Goal: Task Accomplishment & Management: Complete application form

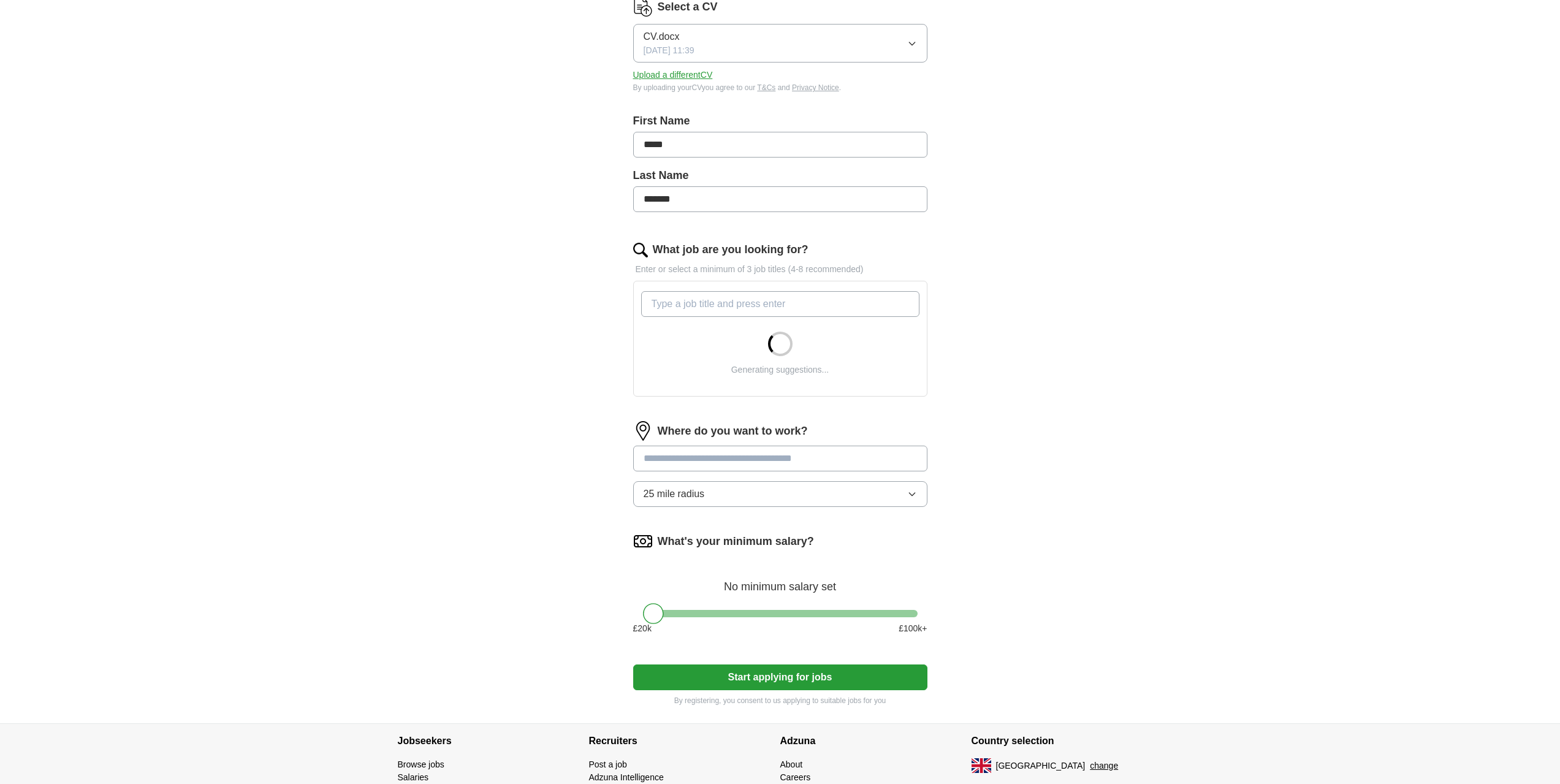
scroll to position [184, 0]
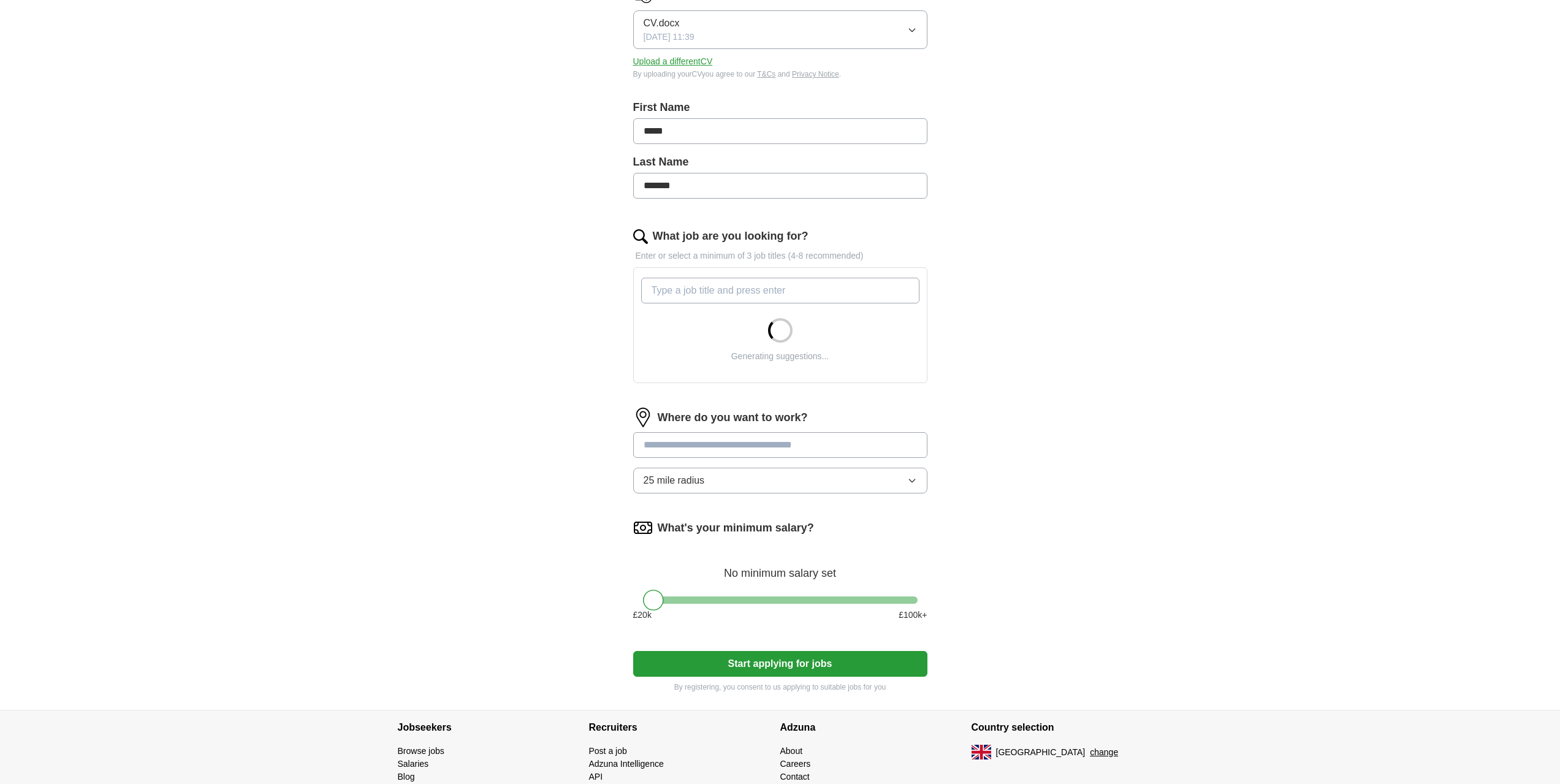
click at [696, 288] on input "What job are you looking for?" at bounding box center [780, 290] width 278 height 26
type input "receptionist"
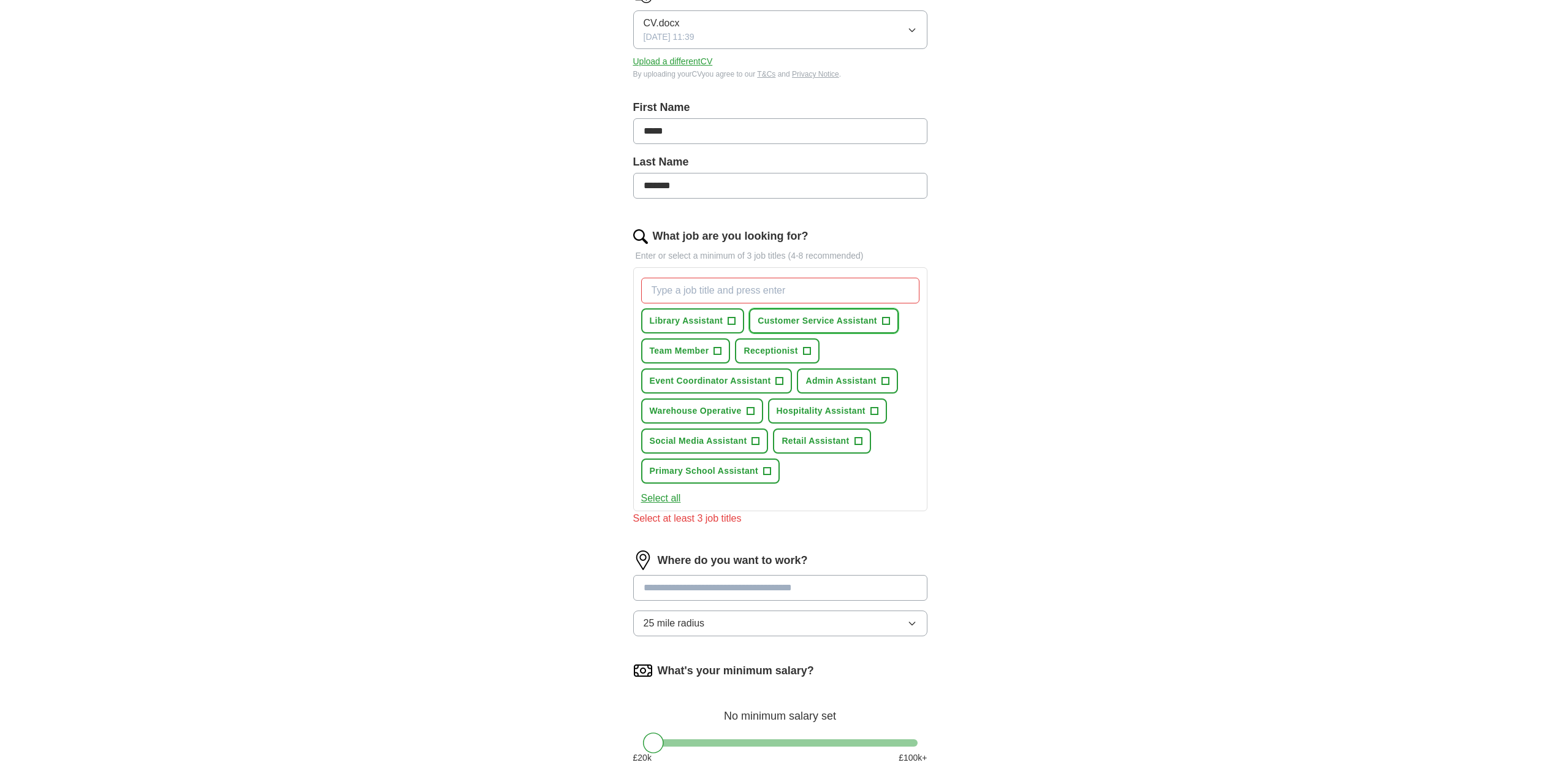
click at [882, 320] on span "+" at bounding box center [886, 321] width 7 height 10
click at [787, 352] on span "Receptionist" at bounding box center [770, 351] width 54 height 13
click at [811, 441] on span "Retail Assistant" at bounding box center [815, 441] width 67 height 13
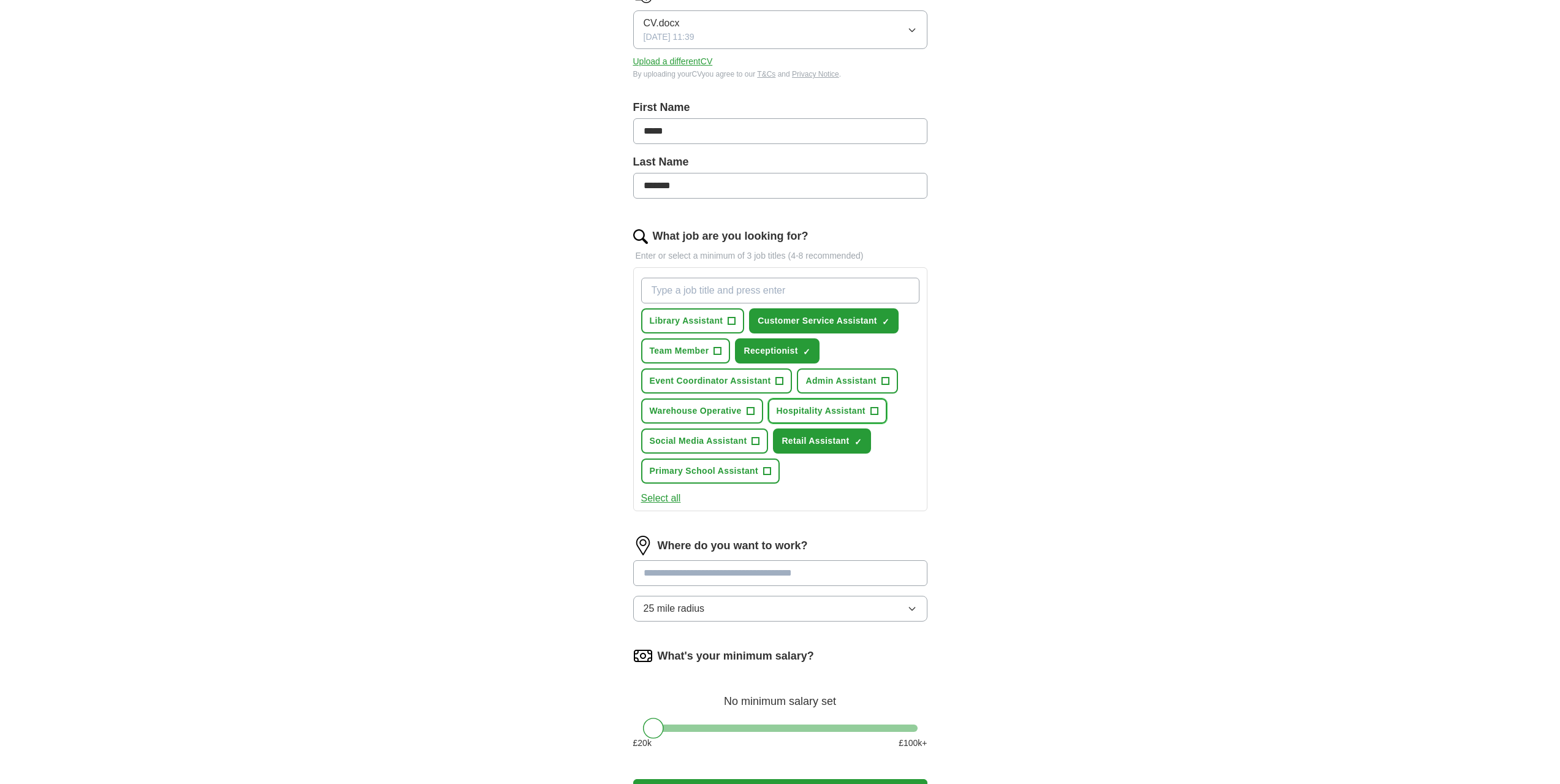
click at [815, 407] on span "Hospitality Assistant" at bounding box center [821, 411] width 89 height 13
click at [755, 437] on span "+" at bounding box center [755, 441] width 7 height 10
click at [720, 409] on span "Warehouse Operative" at bounding box center [695, 411] width 92 height 13
click at [711, 324] on span "Library Assistant" at bounding box center [686, 321] width 73 height 13
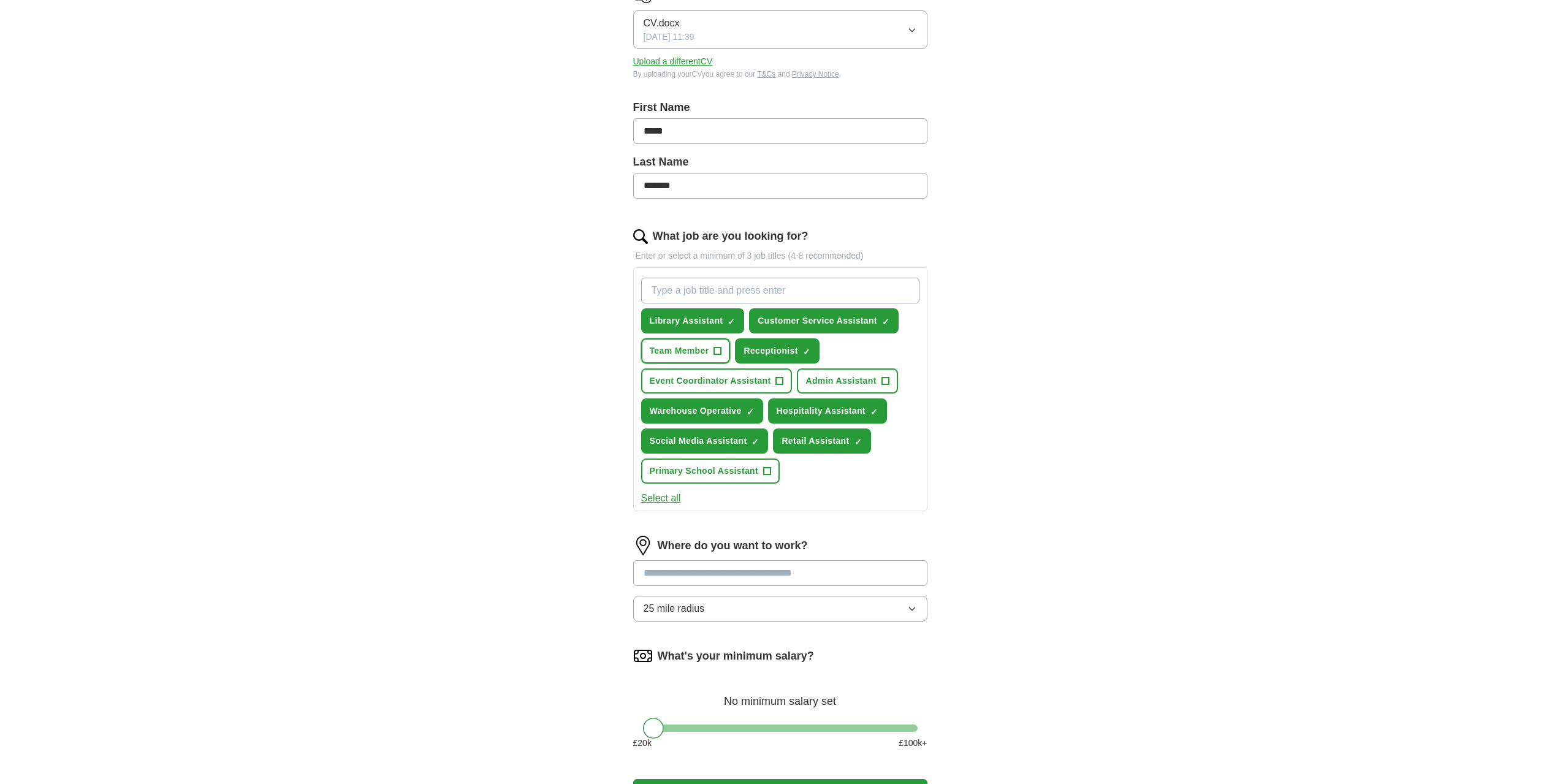
click at [712, 348] on button "Team Member +" at bounding box center [686, 351] width 89 height 25
drag, startPoint x: 727, startPoint y: 384, endPoint x: 743, endPoint y: 385, distance: 16.0
click at [729, 387] on span "Event Coordinator Assistant" at bounding box center [710, 381] width 121 height 13
click at [852, 374] on button "Admin Assistant +" at bounding box center [847, 380] width 100 height 25
click at [749, 472] on span "Primary School Assistant" at bounding box center [703, 471] width 109 height 13
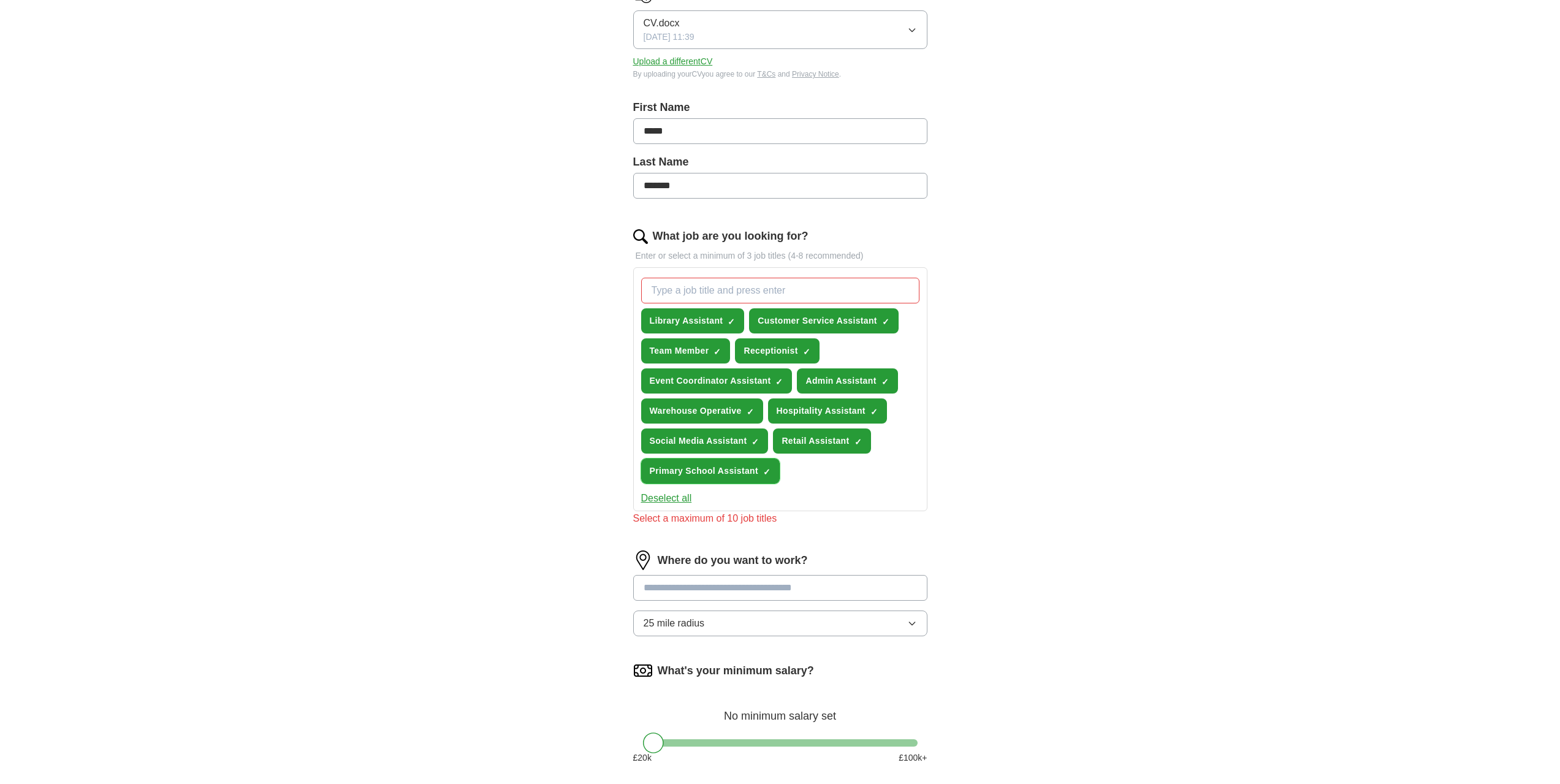
click at [705, 467] on span "Primary School Assistant" at bounding box center [703, 471] width 109 height 13
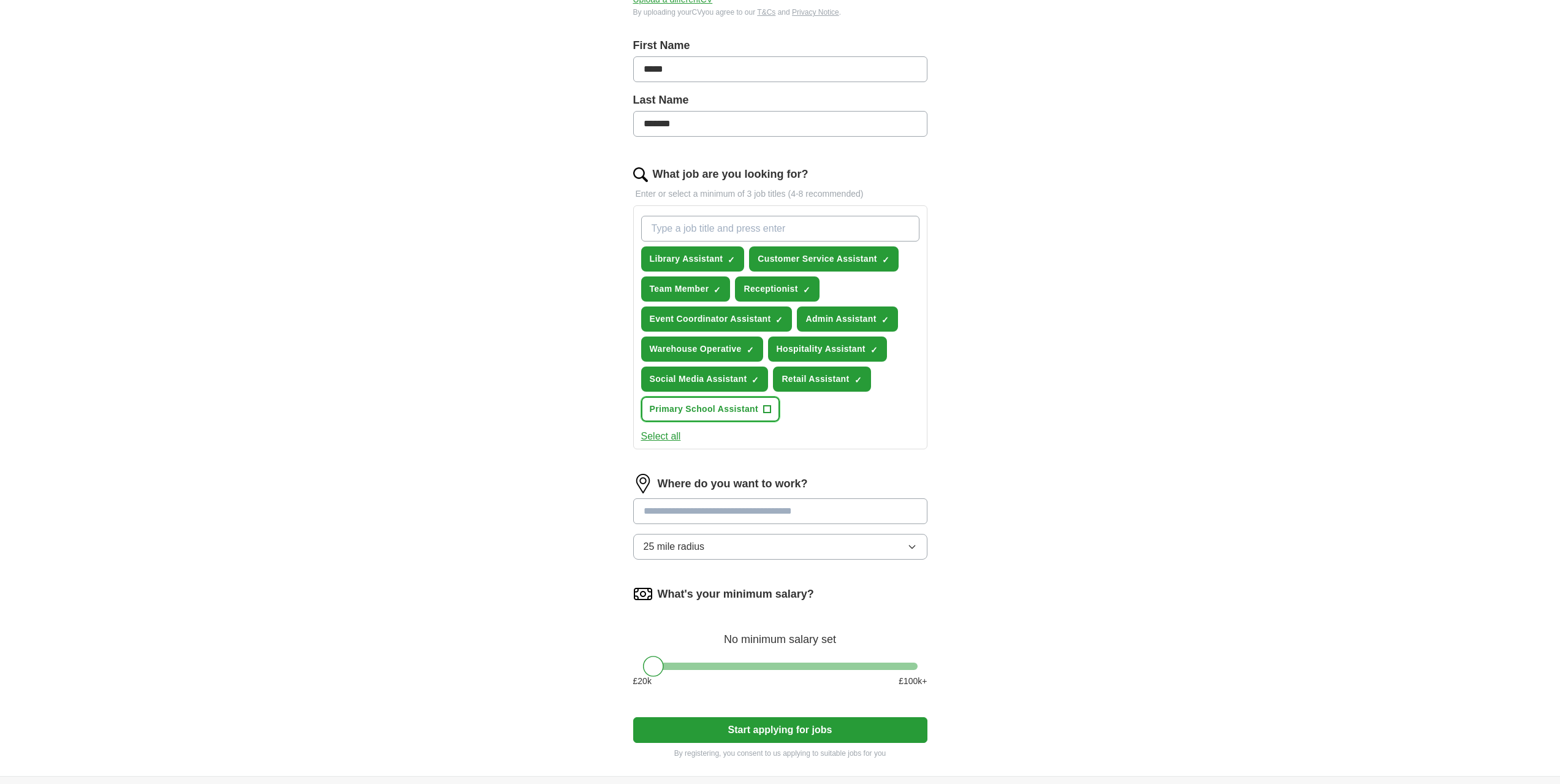
scroll to position [306, 0]
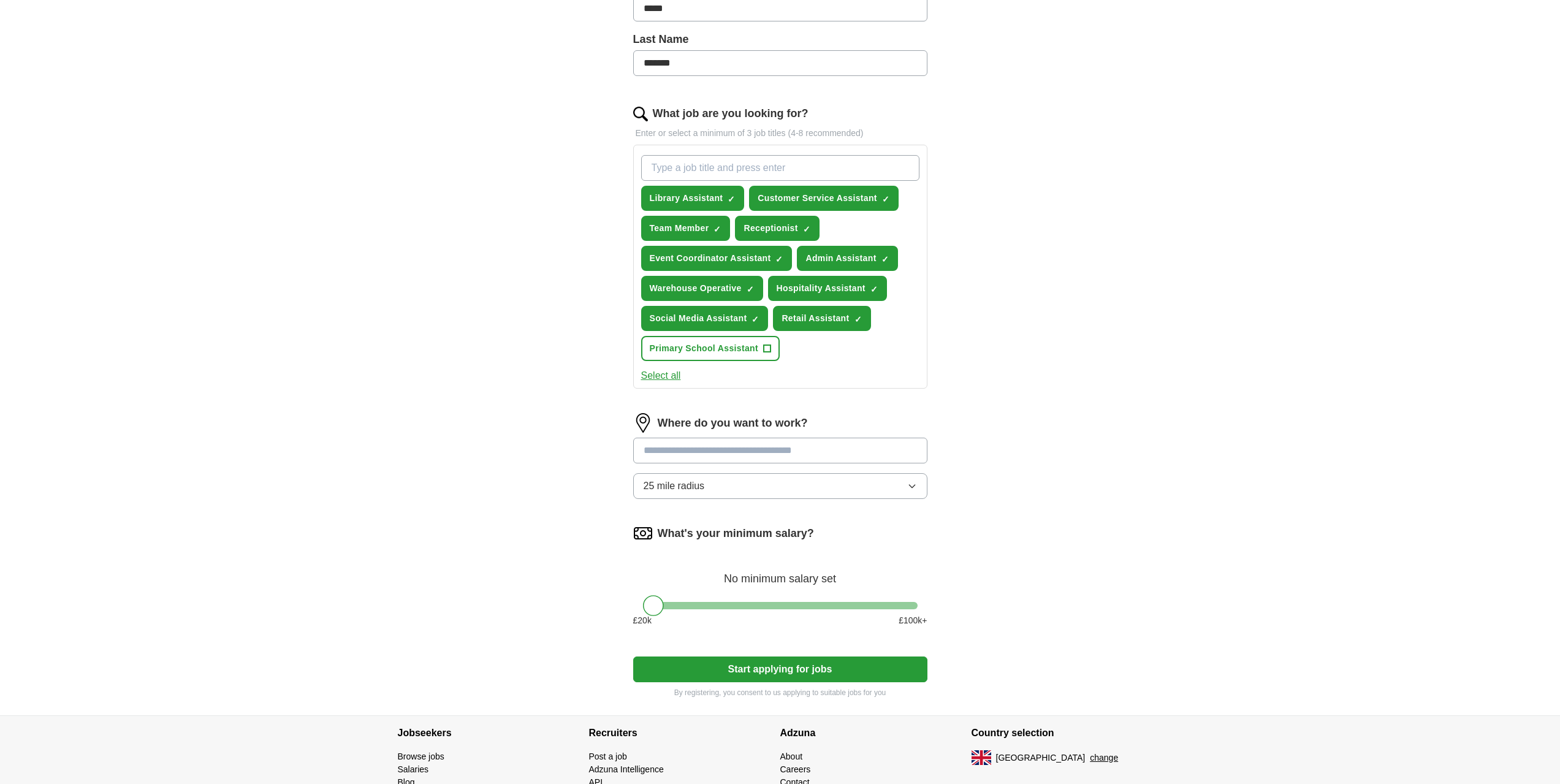
click at [678, 452] on input at bounding box center [780, 450] width 294 height 26
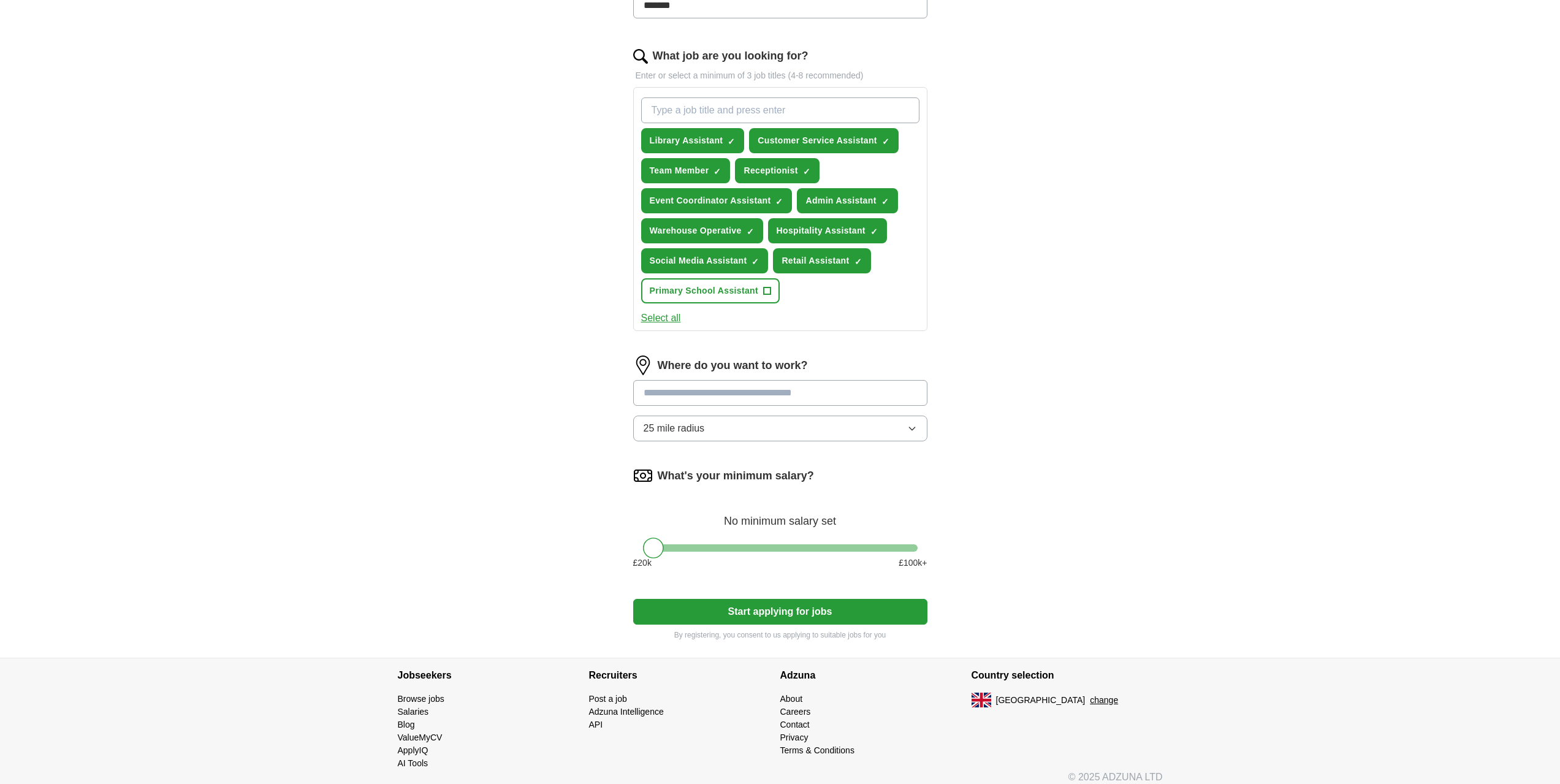
scroll to position [375, 0]
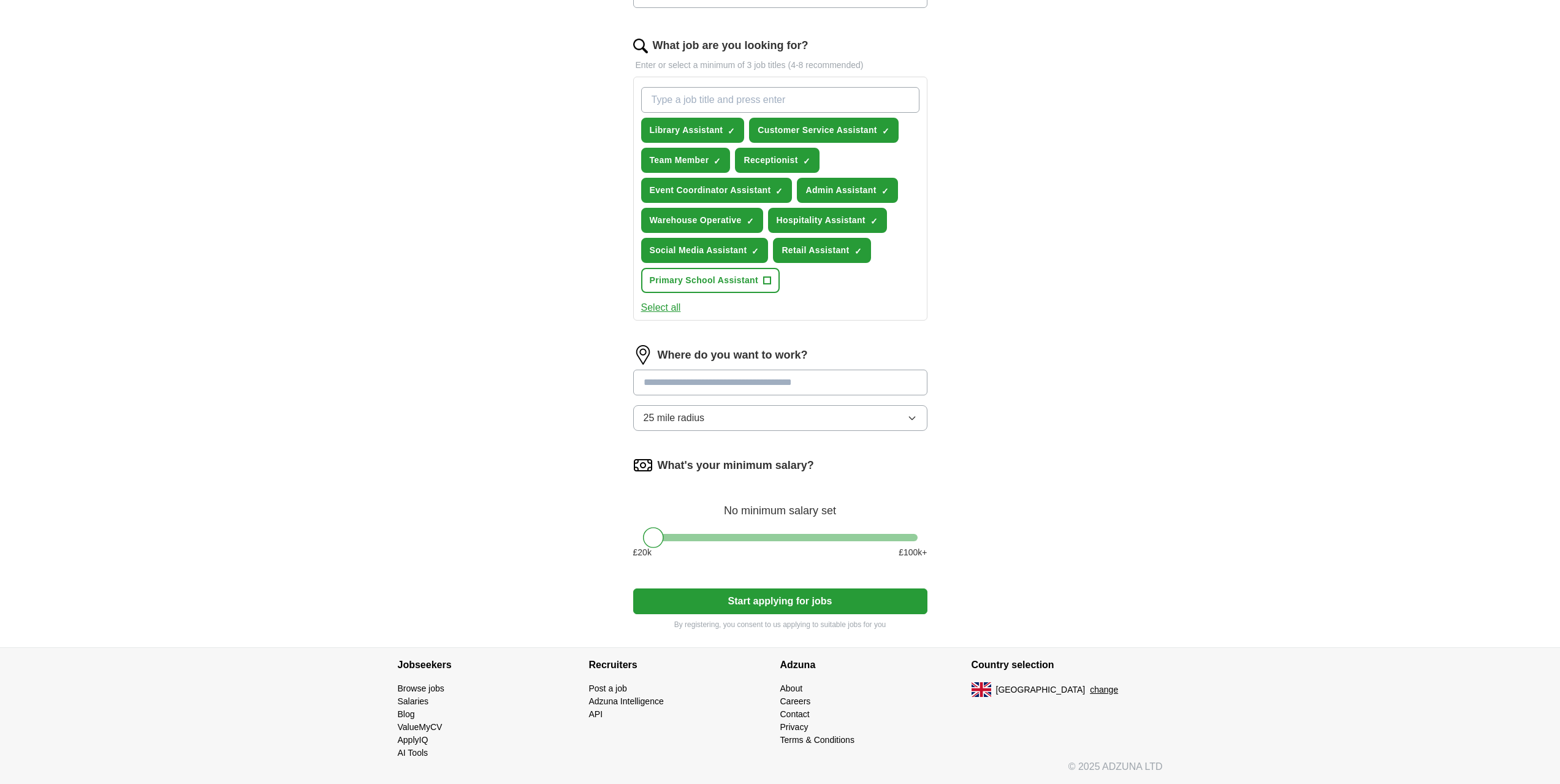
click at [577, 439] on div "ApplyIQ Let ApplyIQ do the hard work of searching and applying for jobs. Just t…" at bounding box center [780, 155] width 784 height 984
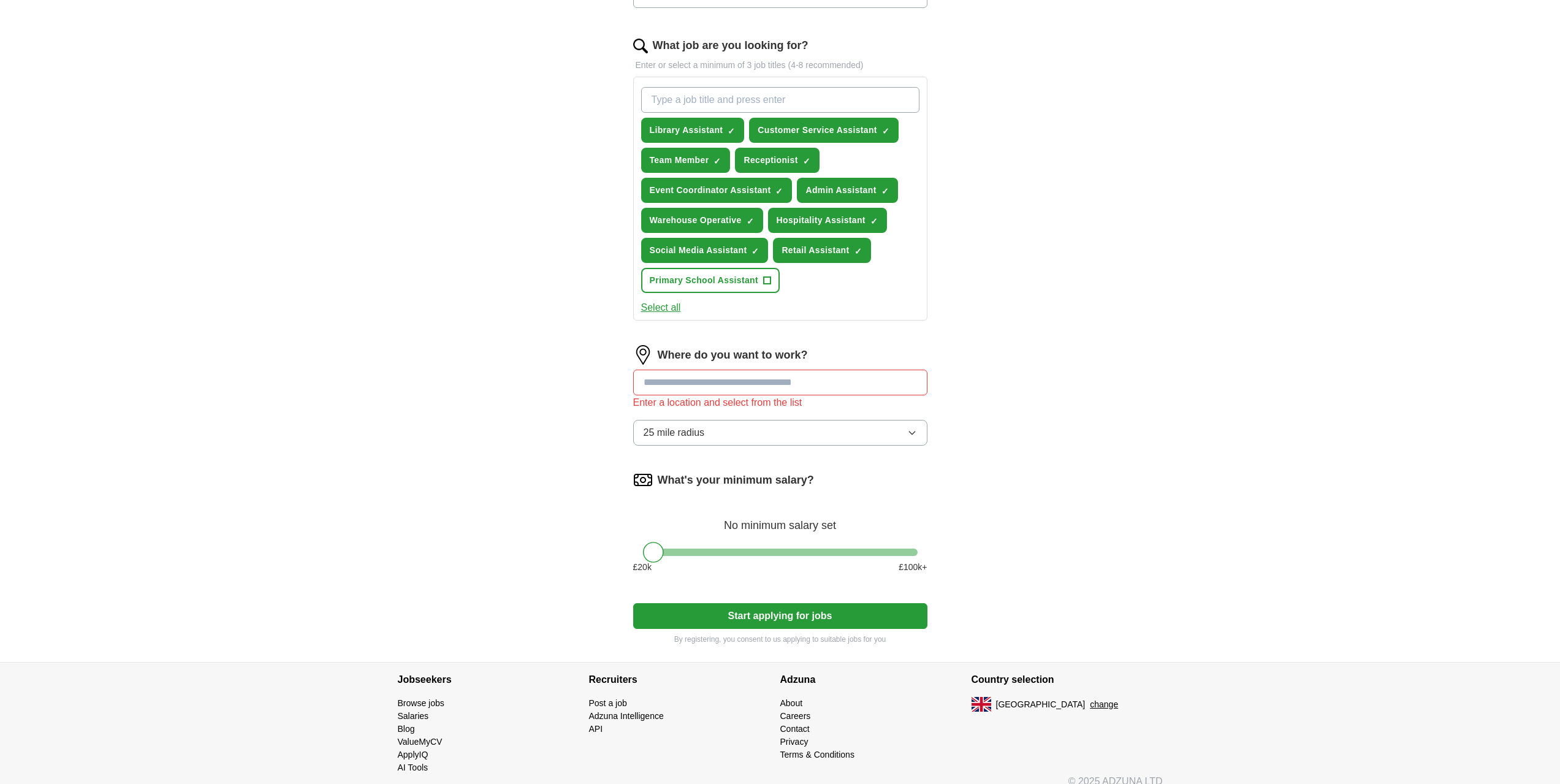
click at [674, 388] on input at bounding box center [780, 382] width 294 height 26
type input "******"
click at [676, 435] on strong "Welwyn" at bounding box center [661, 437] width 36 height 10
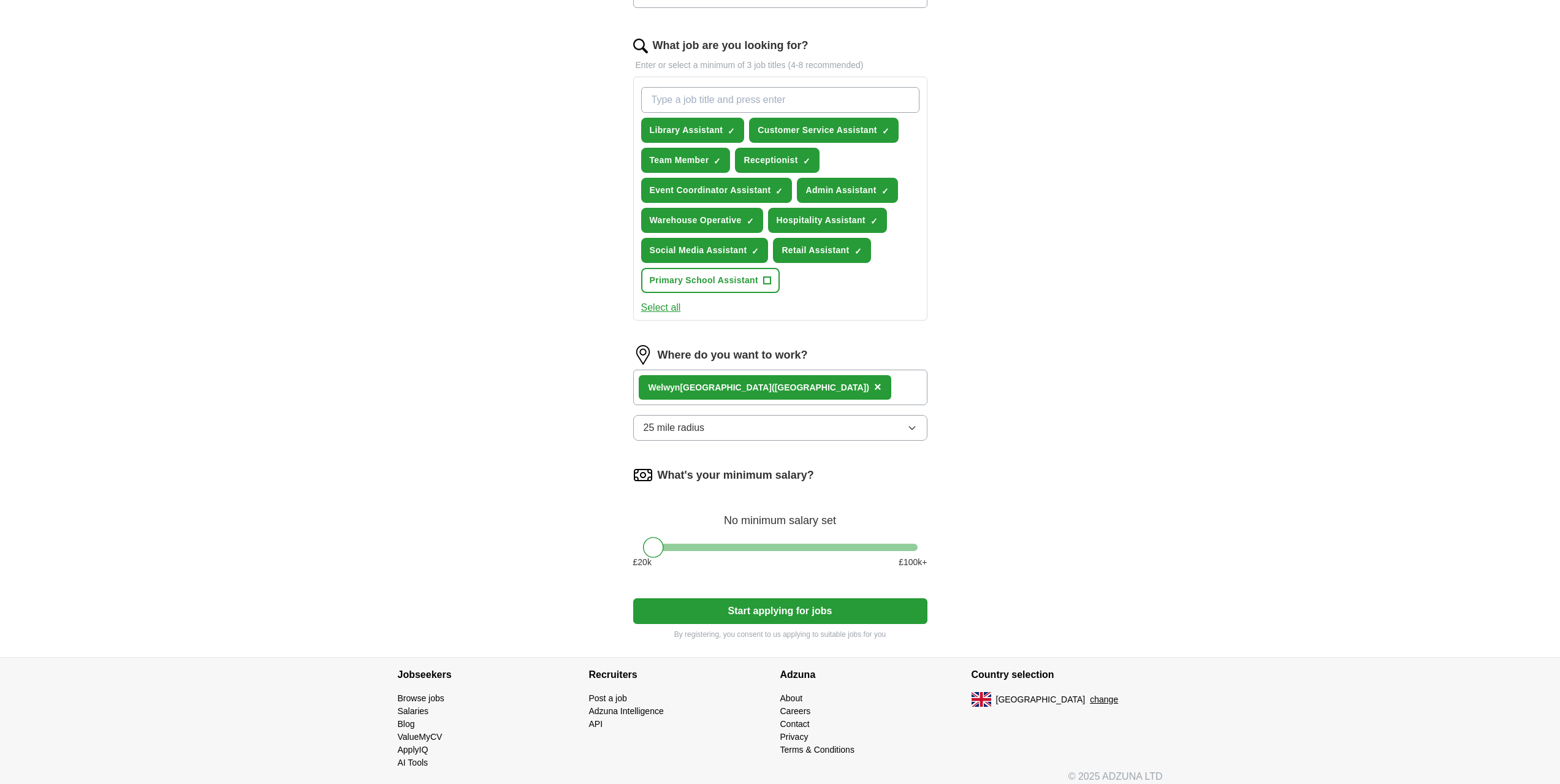
click at [686, 427] on span "25 mile radius" at bounding box center [674, 428] width 61 height 15
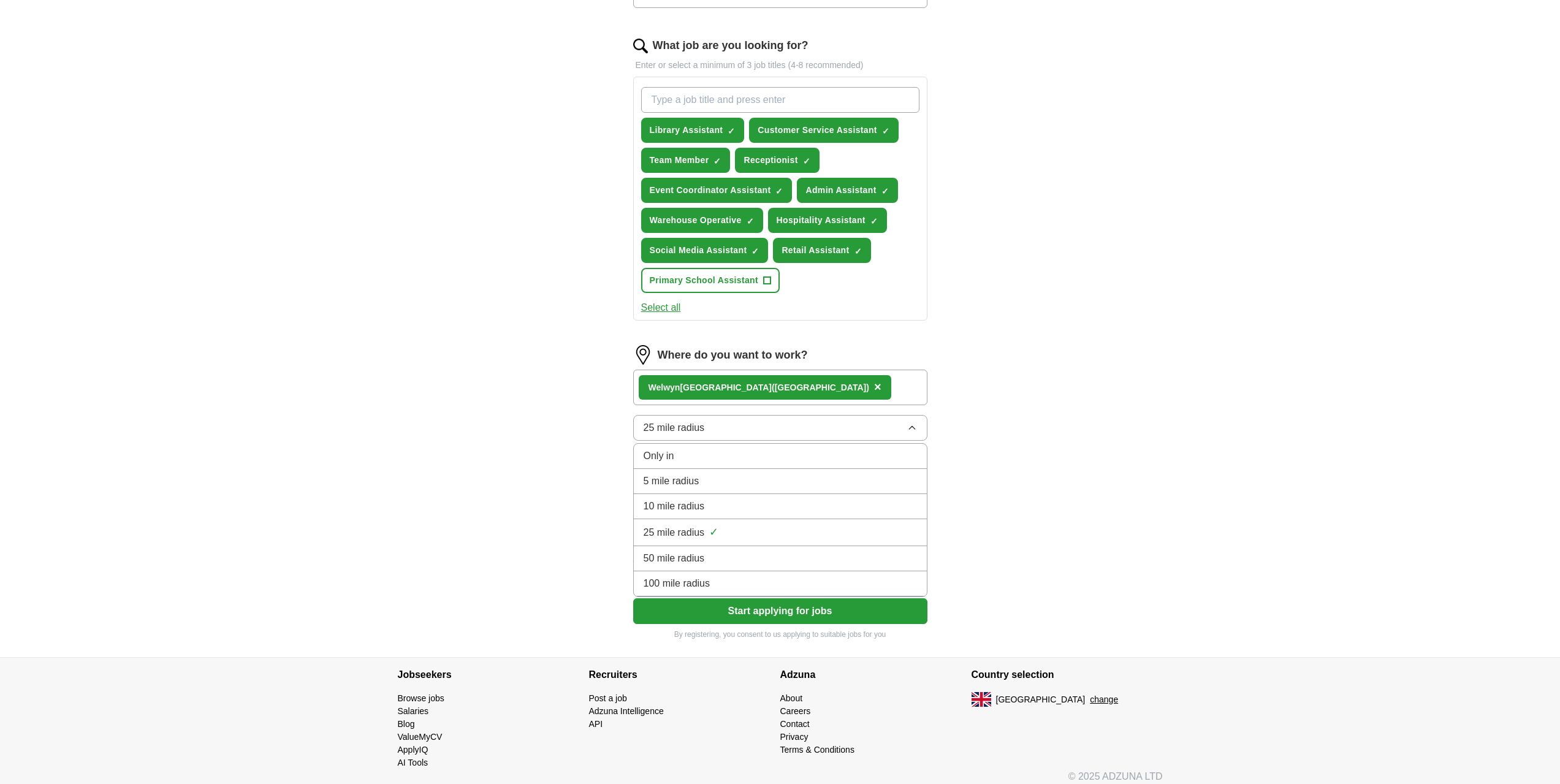
click at [682, 512] on span "10 mile radius" at bounding box center [674, 506] width 61 height 15
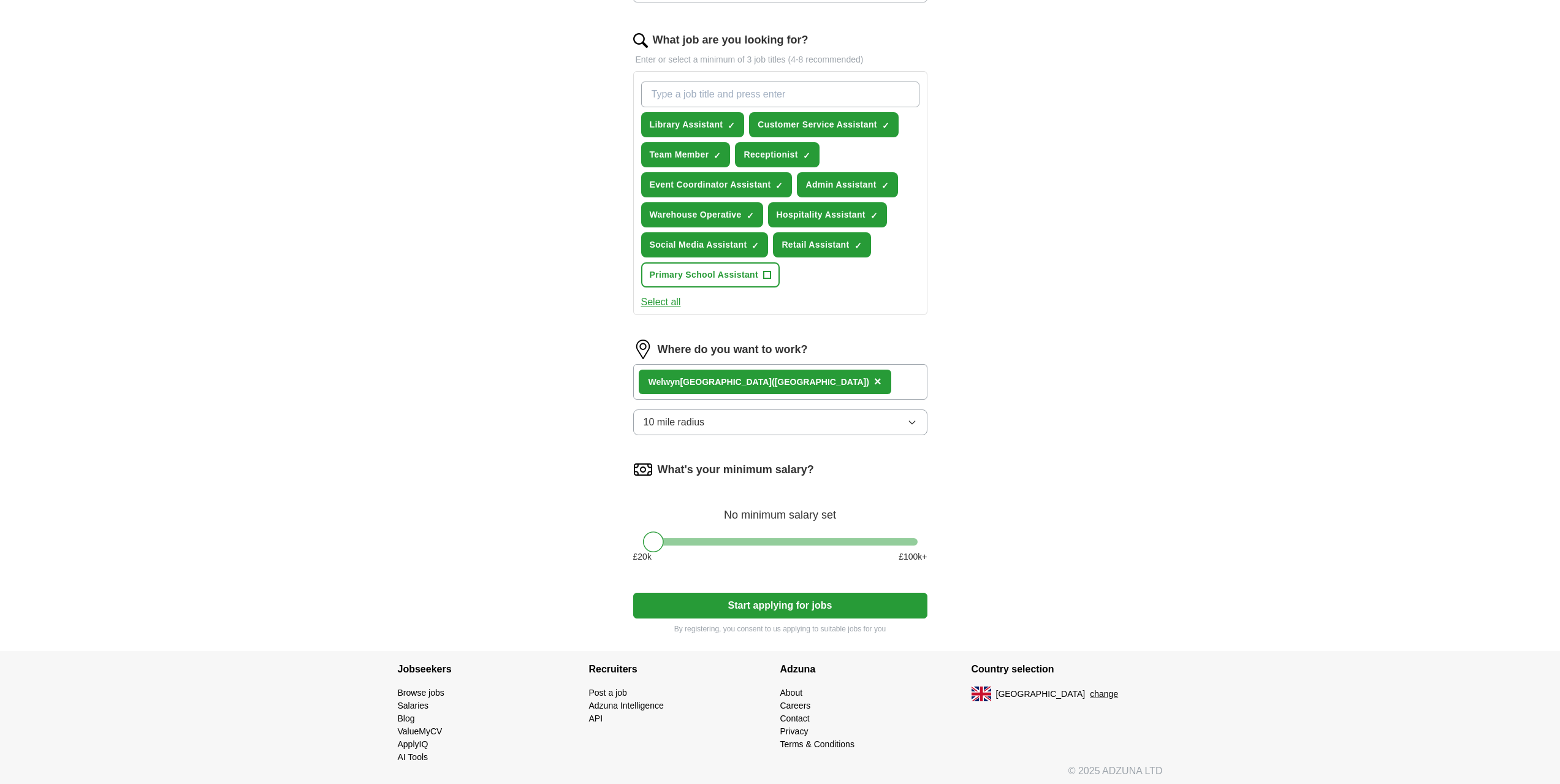
scroll to position [384, 0]
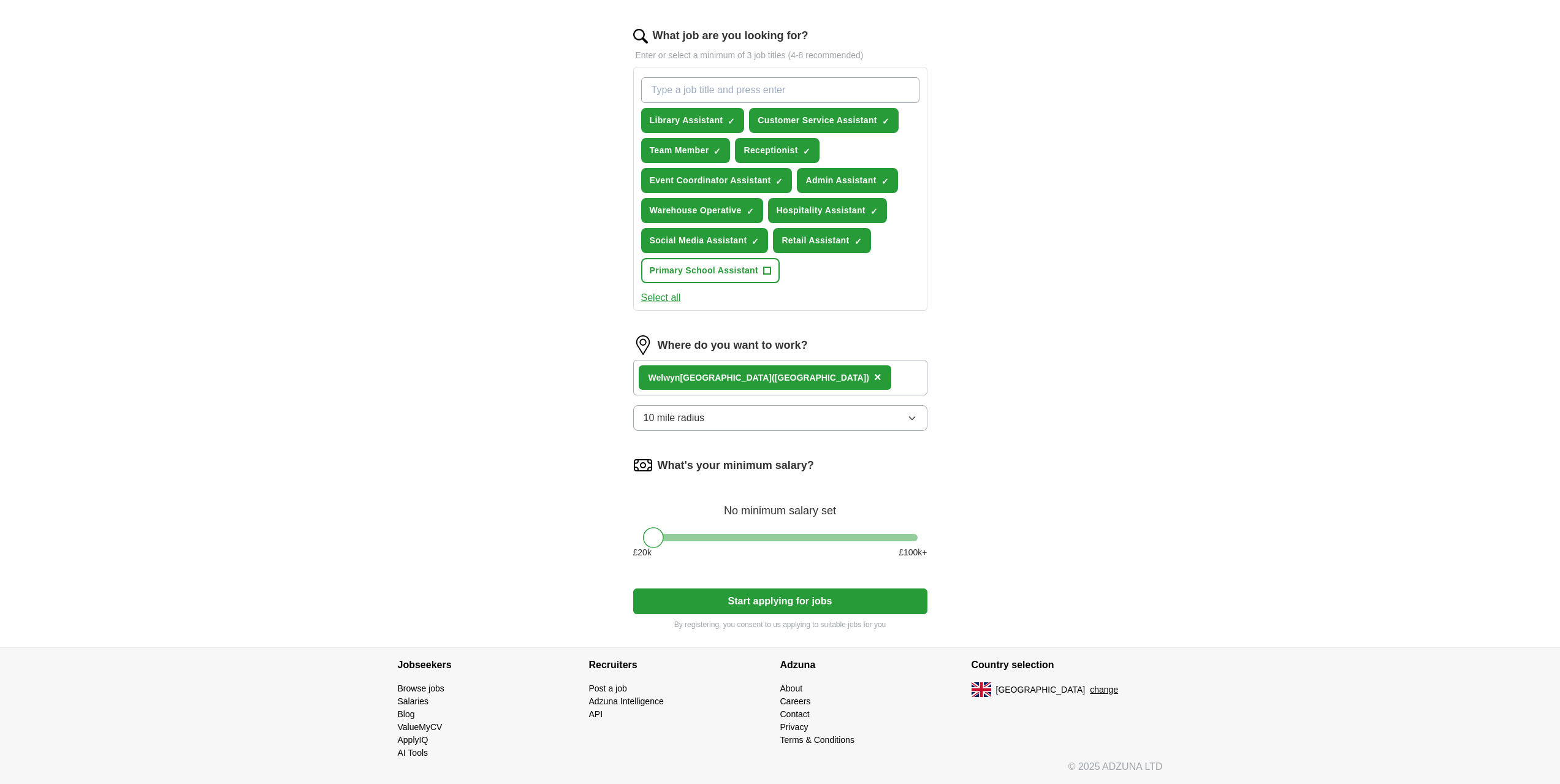
click at [739, 605] on button "Start applying for jobs" at bounding box center [780, 601] width 294 height 26
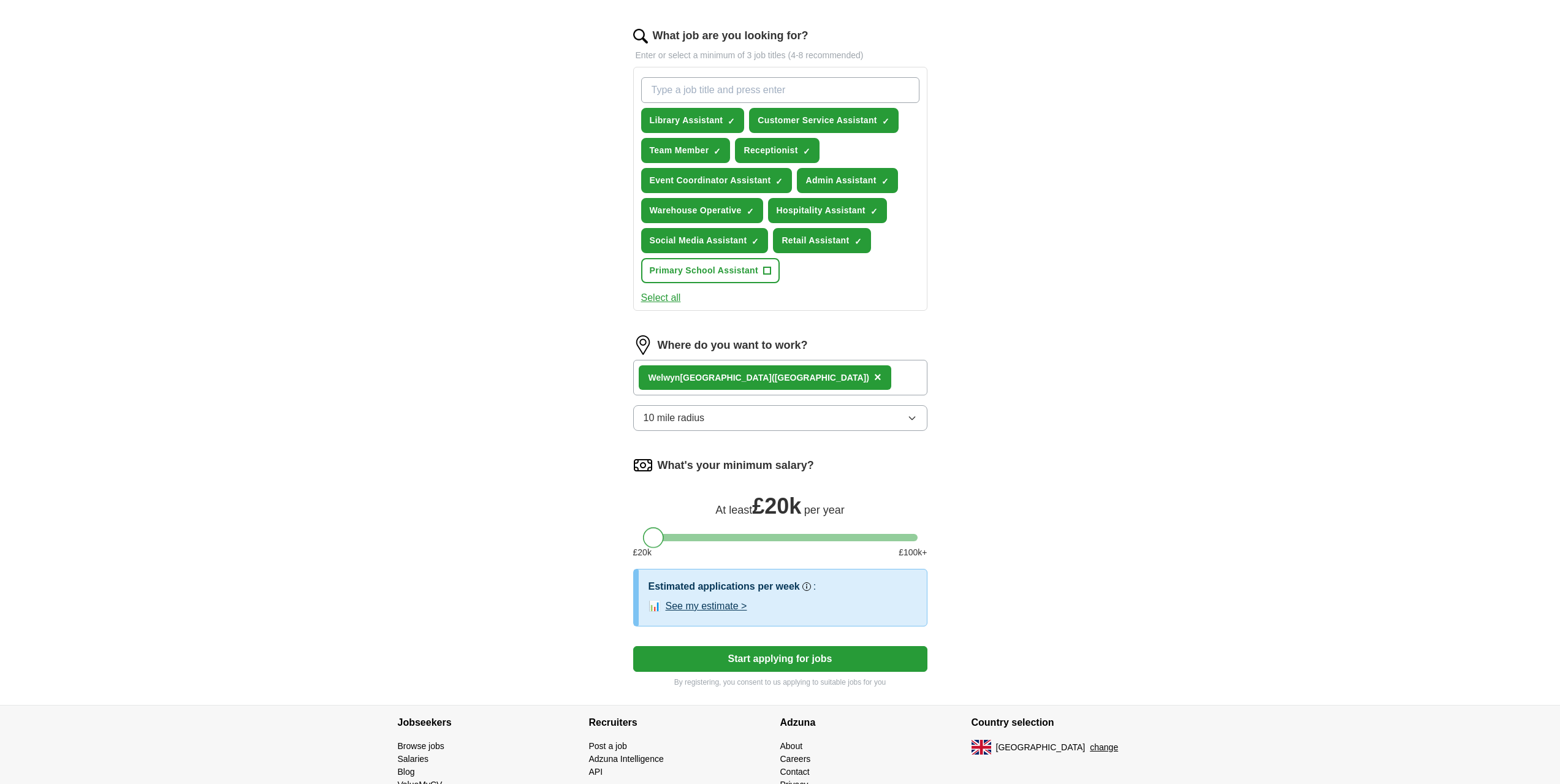
drag, startPoint x: 660, startPoint y: 534, endPoint x: 636, endPoint y: 539, distance: 24.5
click at [636, 539] on div at bounding box center [780, 538] width 294 height 7
drag, startPoint x: 651, startPoint y: 538, endPoint x: 617, endPoint y: 538, distance: 34.0
click at [617, 538] on div "Let ApplyIQ do the hard work of searching and applying for jobs. Just tell us w…" at bounding box center [780, 213] width 393 height 983
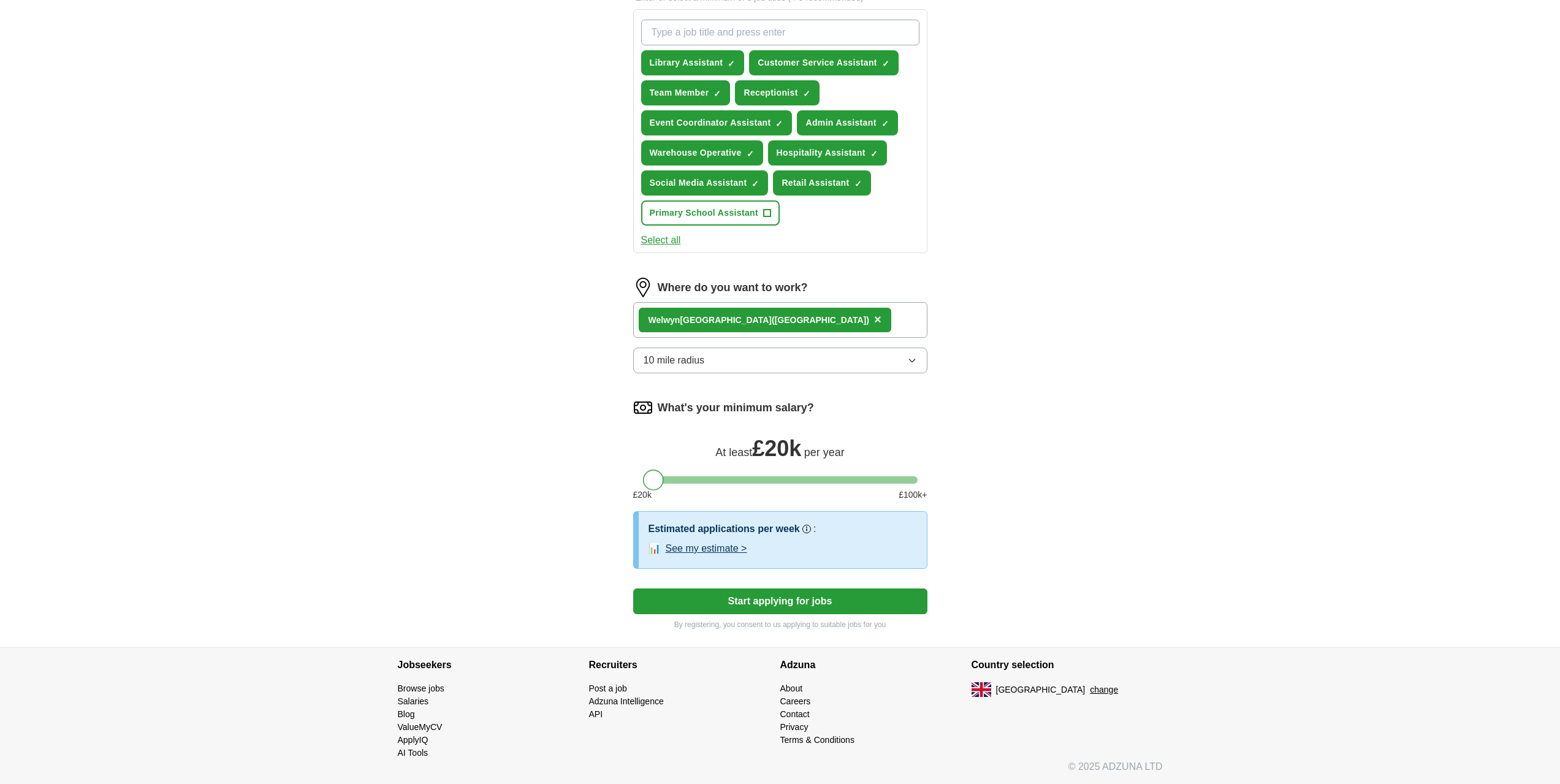
click at [730, 590] on button "Start applying for jobs" at bounding box center [780, 601] width 294 height 26
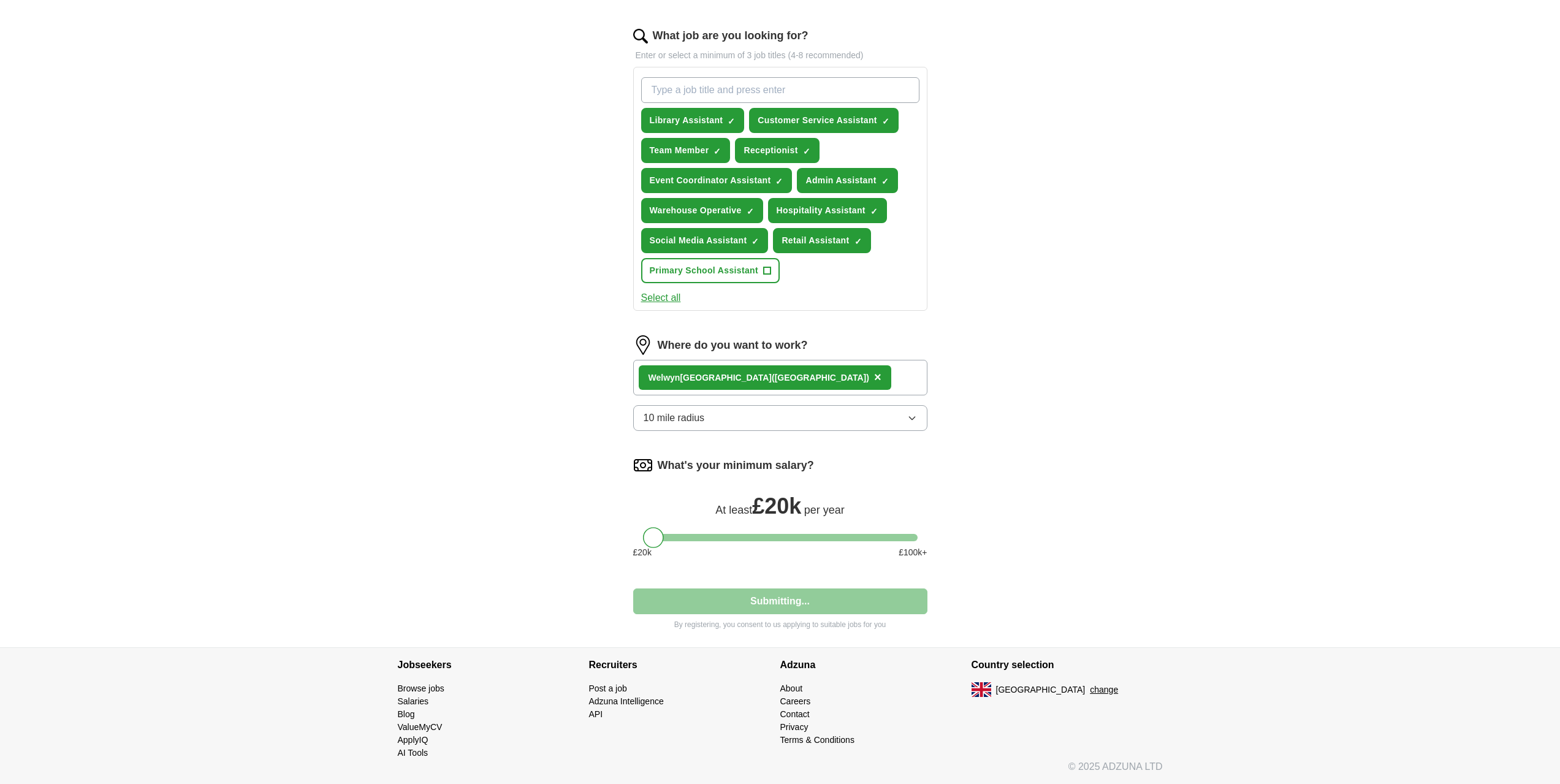
scroll to position [442, 0]
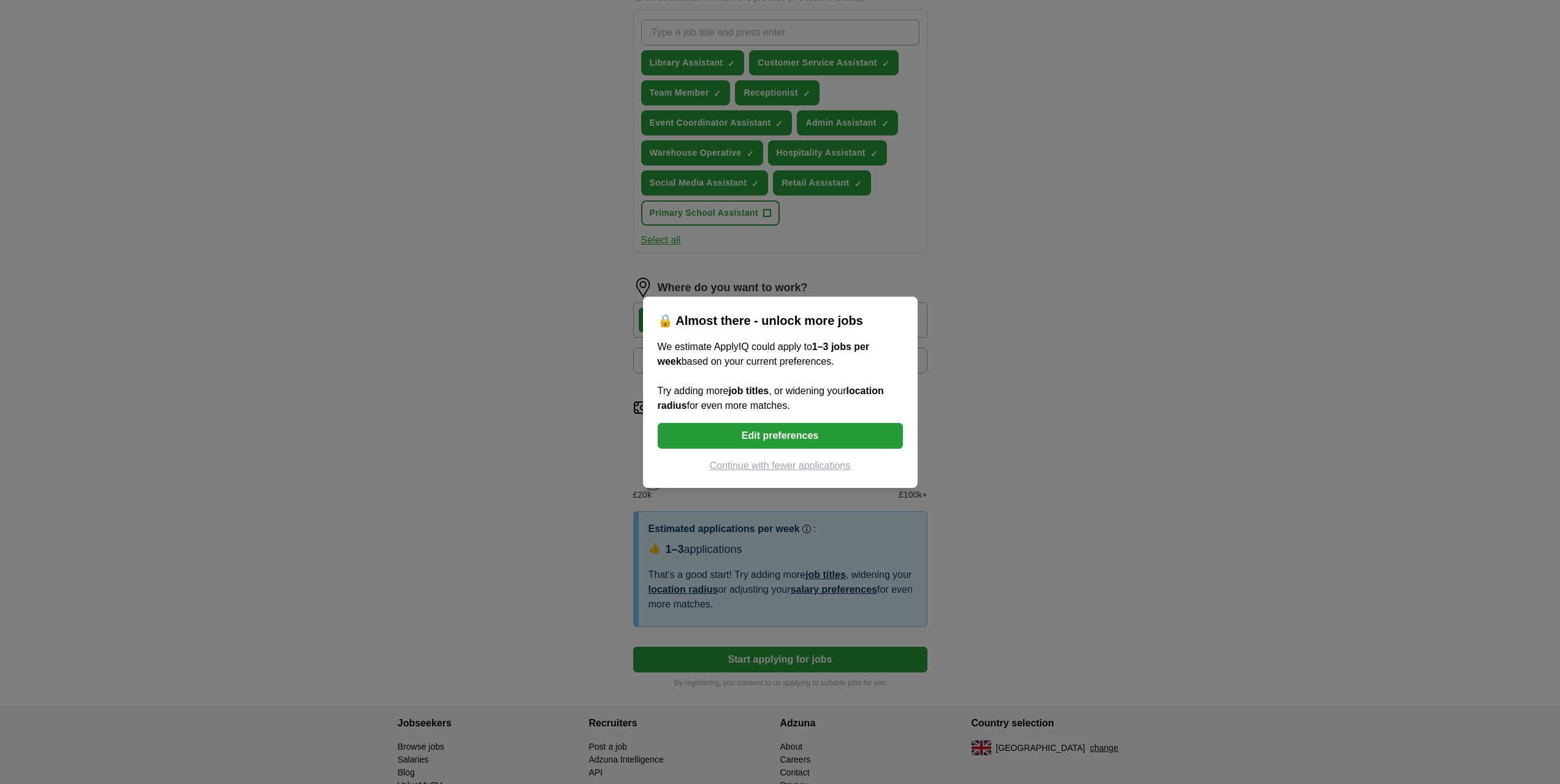
click at [780, 438] on button "Edit preferences" at bounding box center [780, 436] width 246 height 26
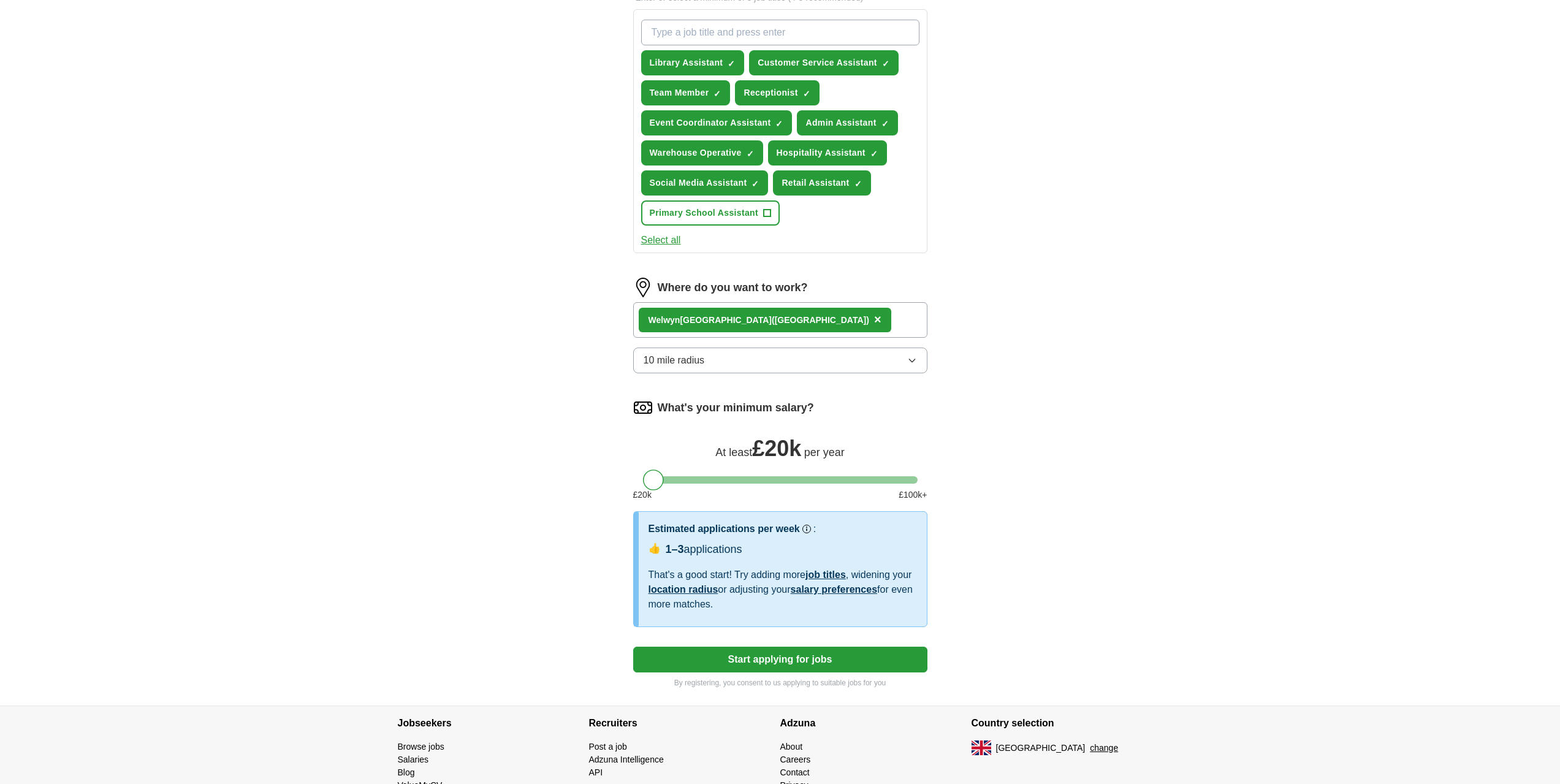
click at [747, 356] on button "10 mile radius" at bounding box center [780, 361] width 294 height 26
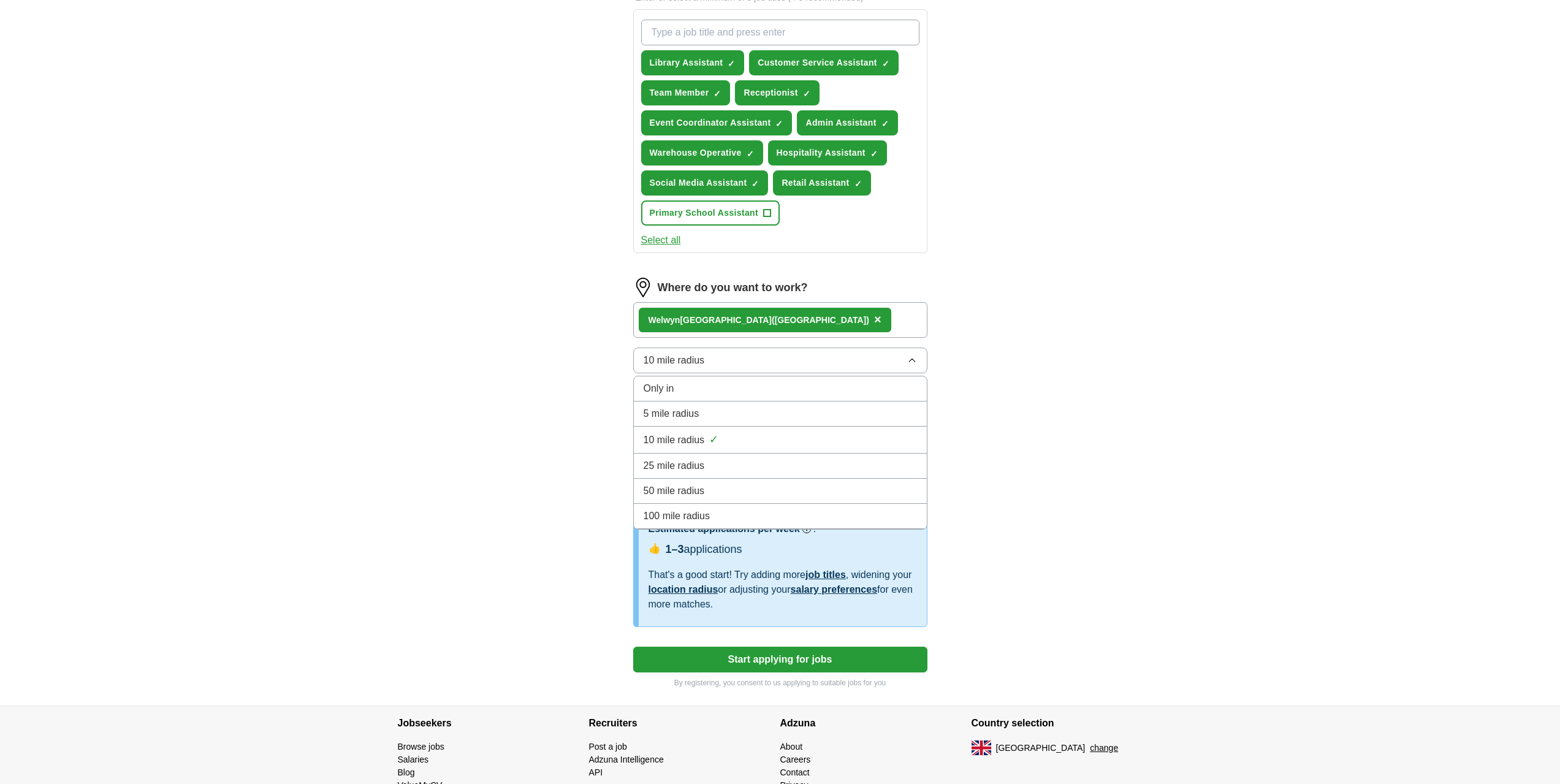
click at [733, 461] on div "25 mile radius" at bounding box center [780, 466] width 273 height 15
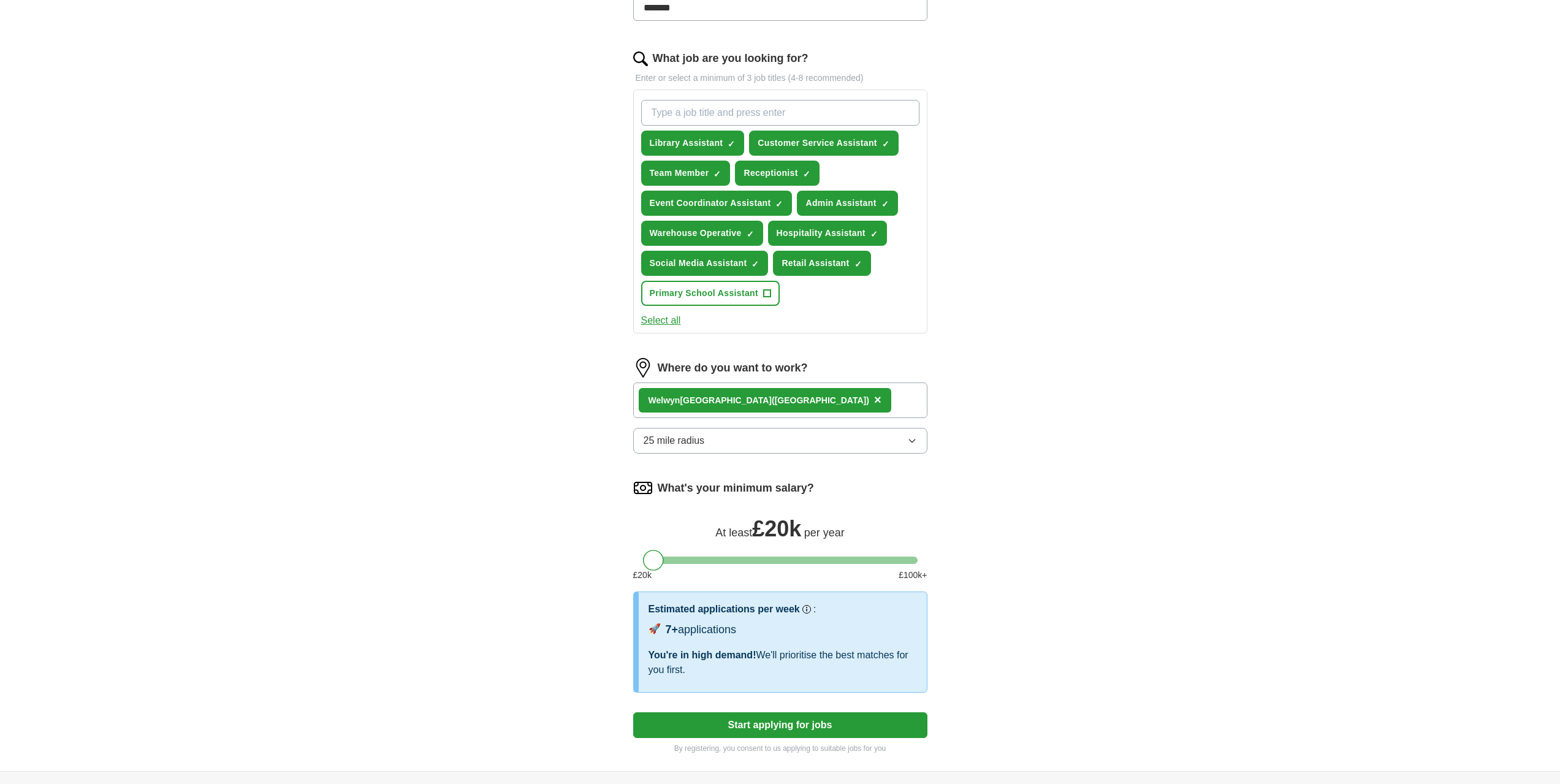
scroll to position [429, 0]
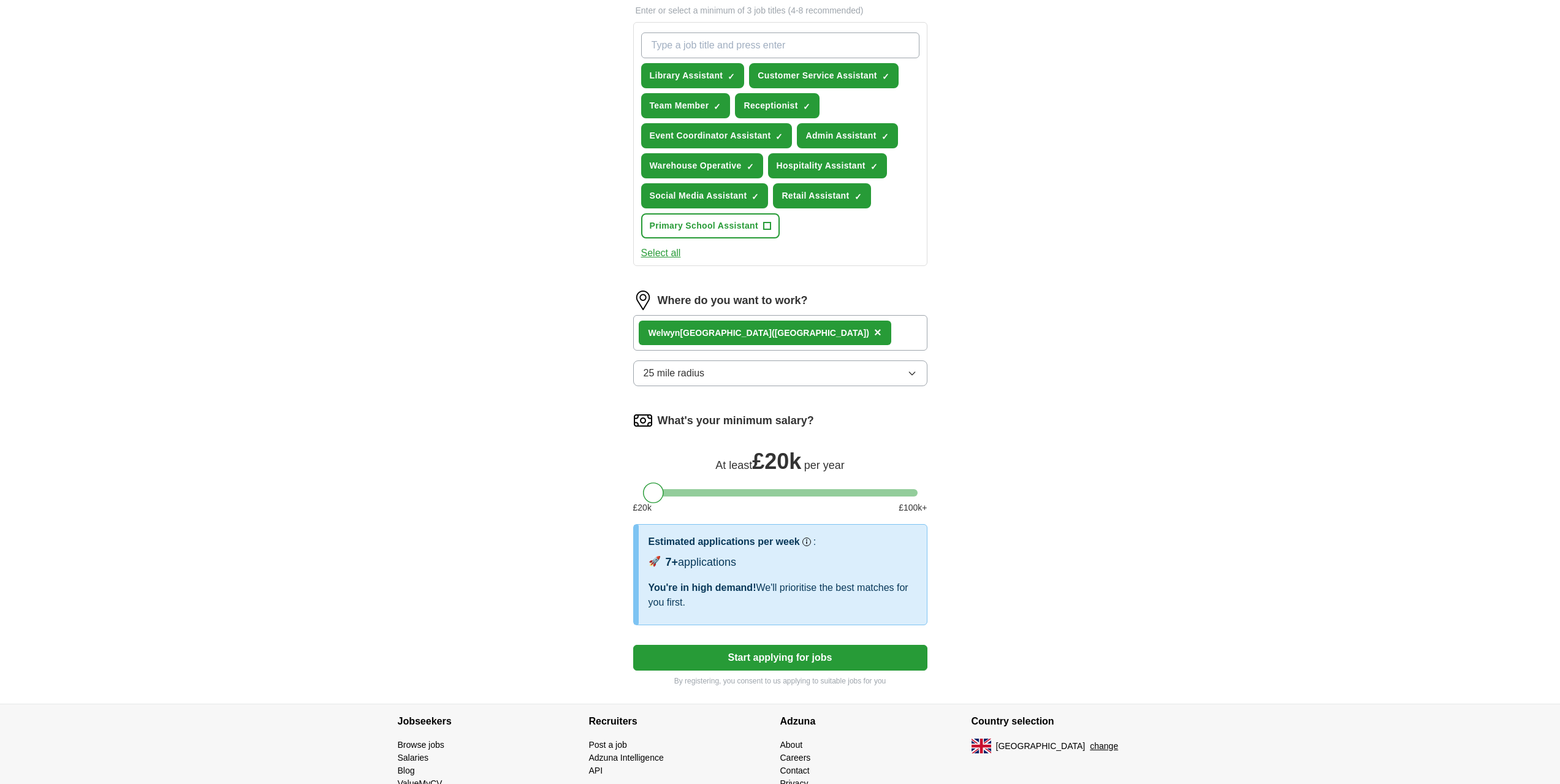
click at [726, 649] on button "Start applying for jobs" at bounding box center [780, 658] width 294 height 26
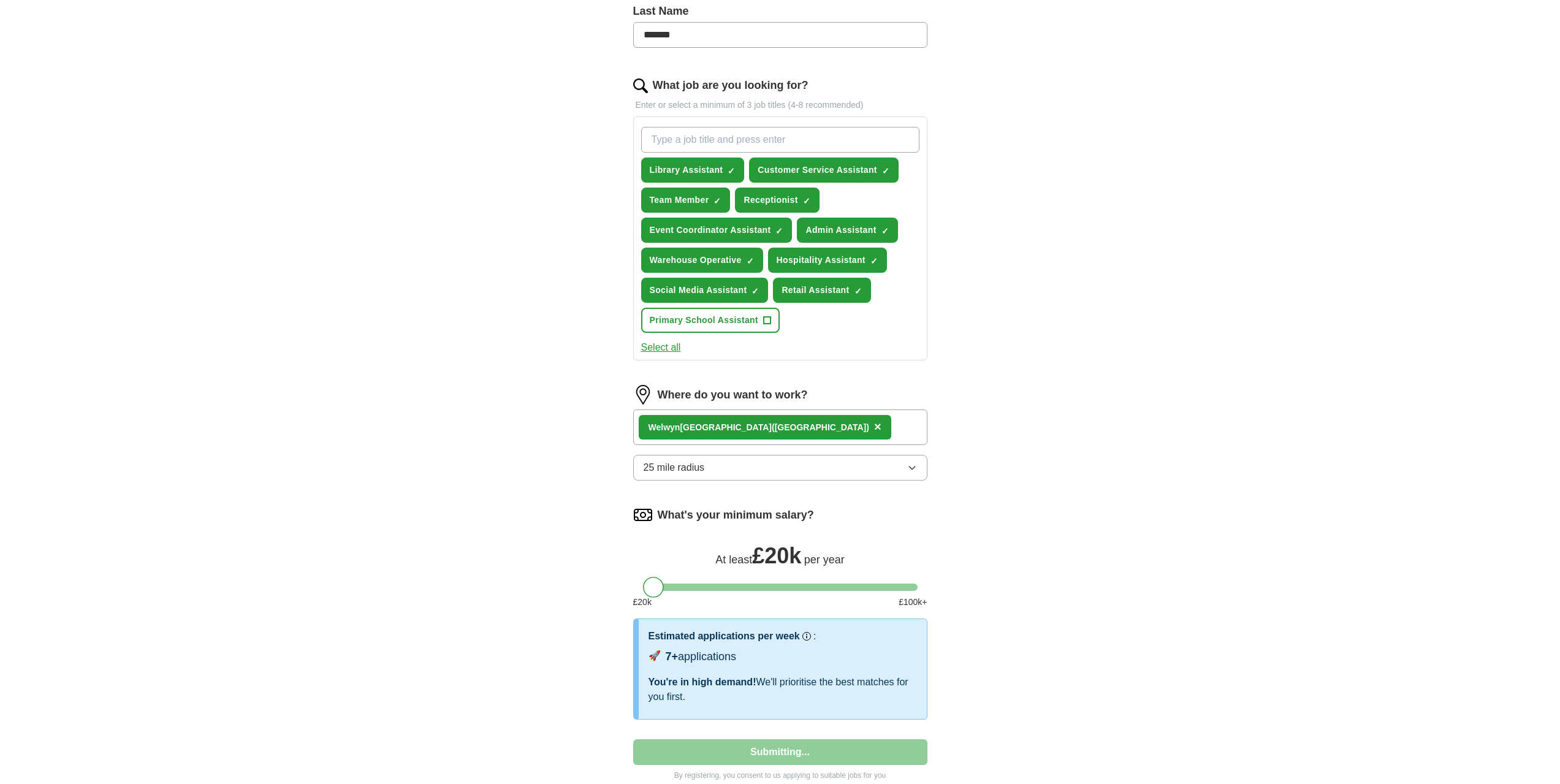
select select "**"
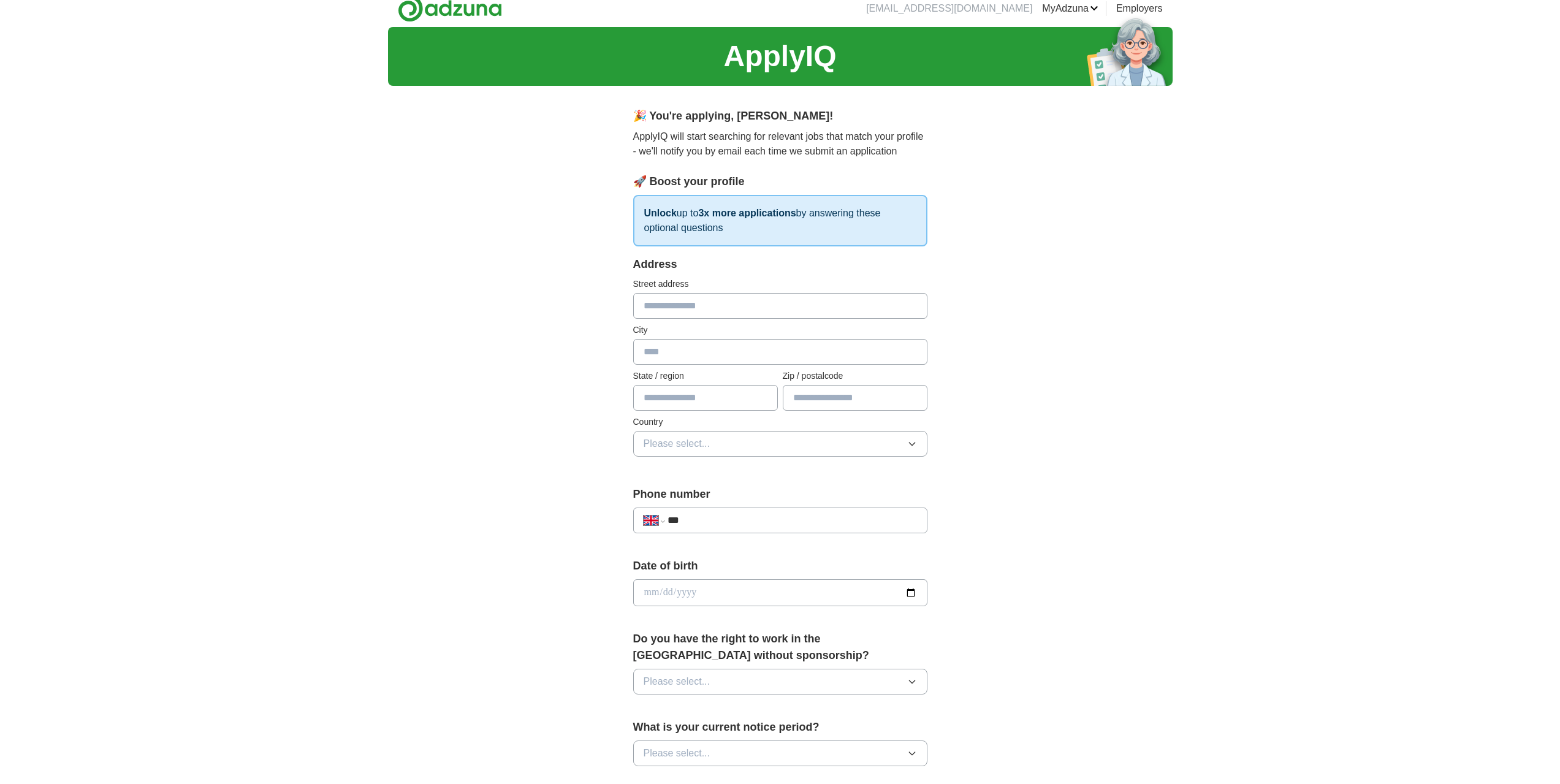
scroll to position [0, 0]
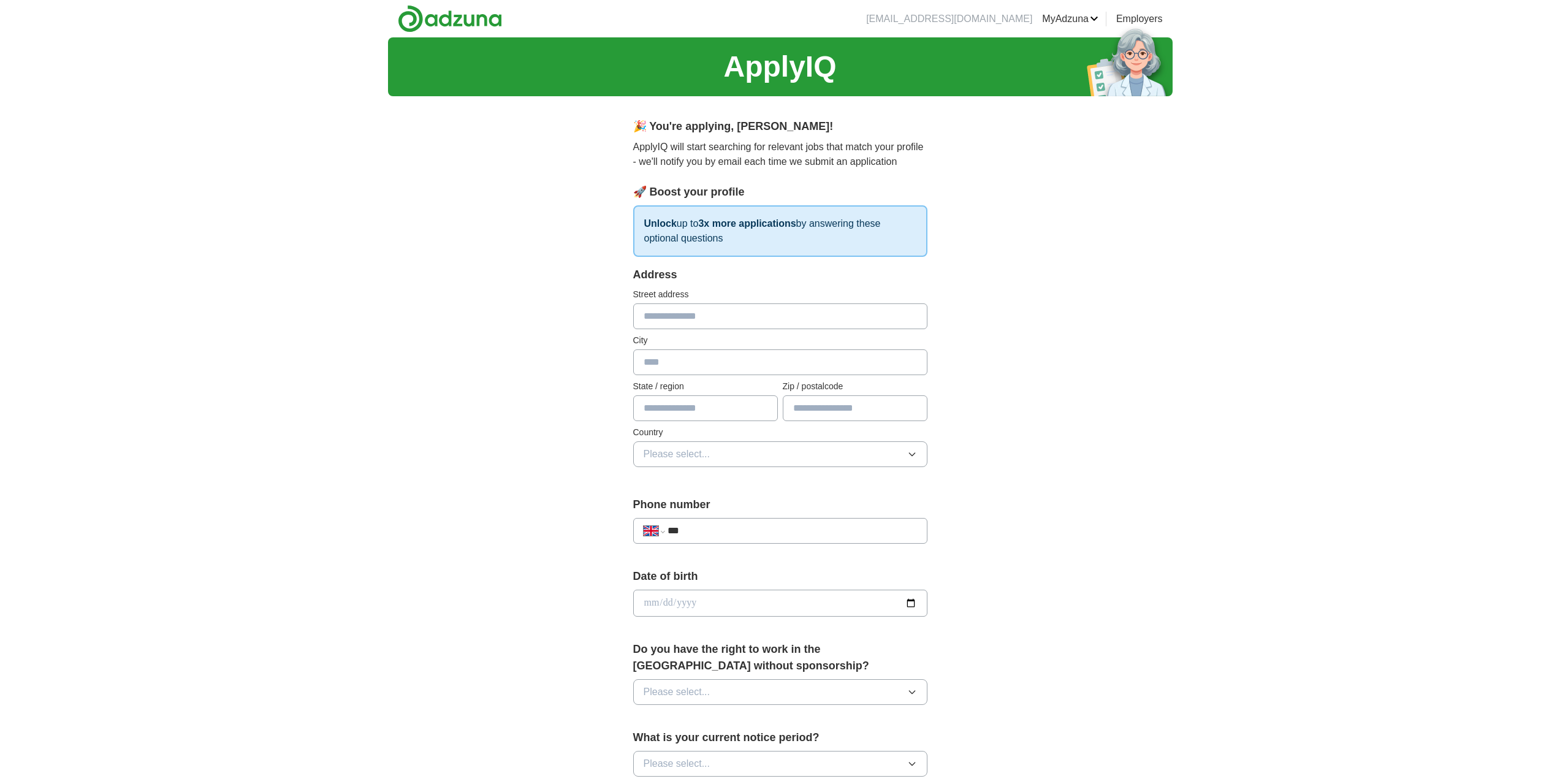
click at [693, 315] on input "text" at bounding box center [780, 316] width 294 height 26
type input "**********"
type input "******"
type input "**********"
type input "*******"
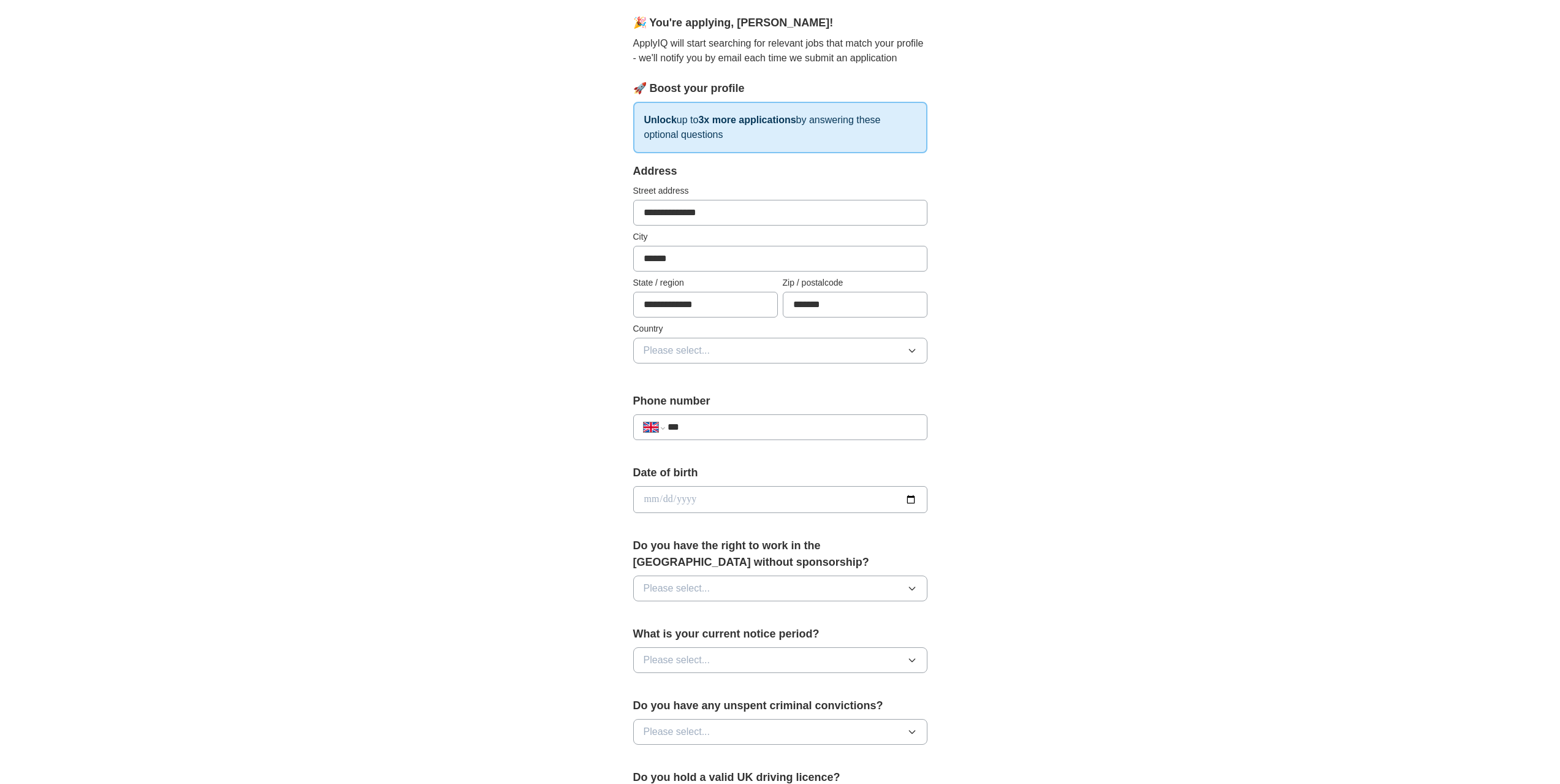
scroll to position [184, 0]
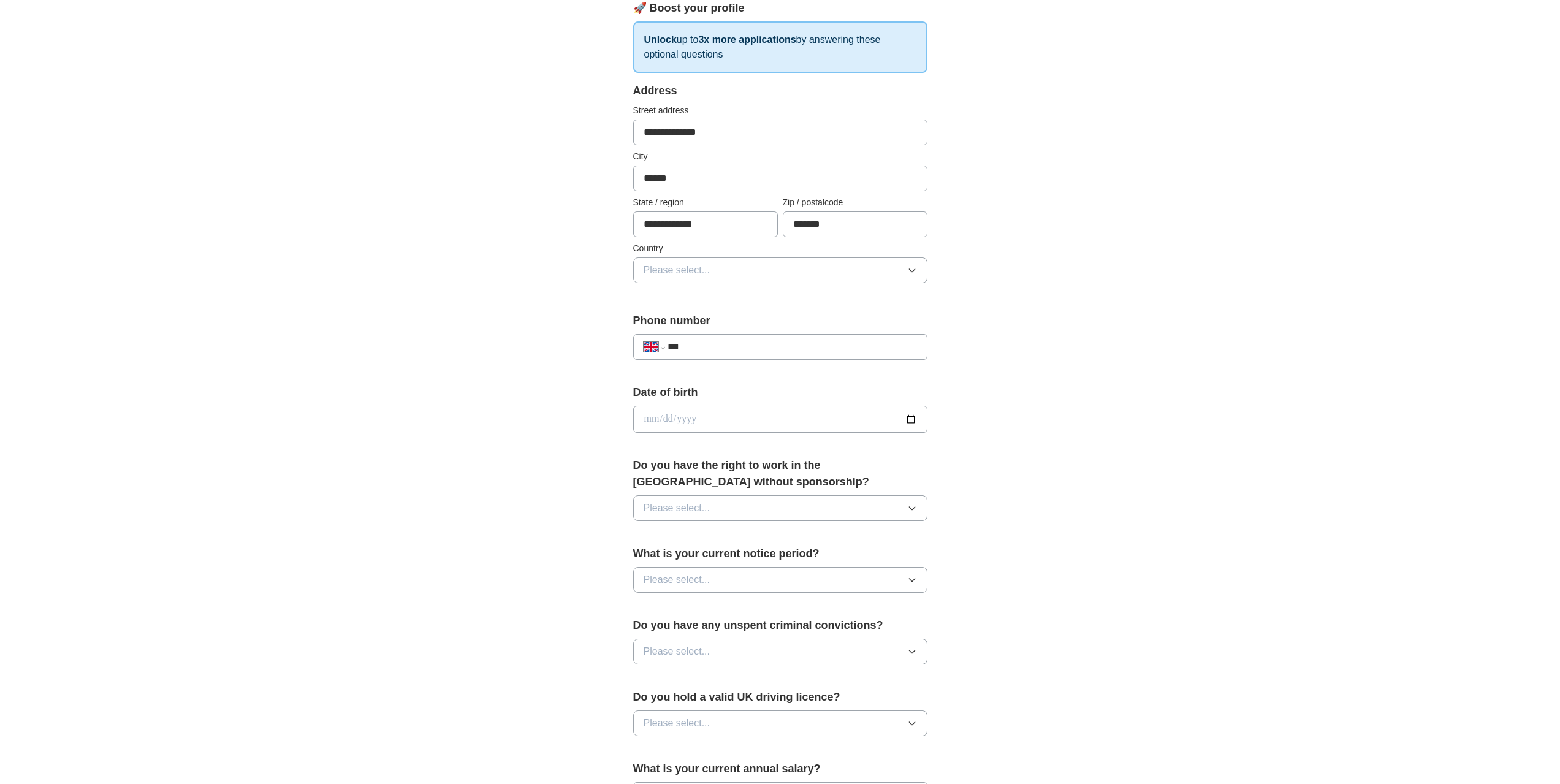
click at [672, 271] on span "Please select..." at bounding box center [677, 271] width 67 height 15
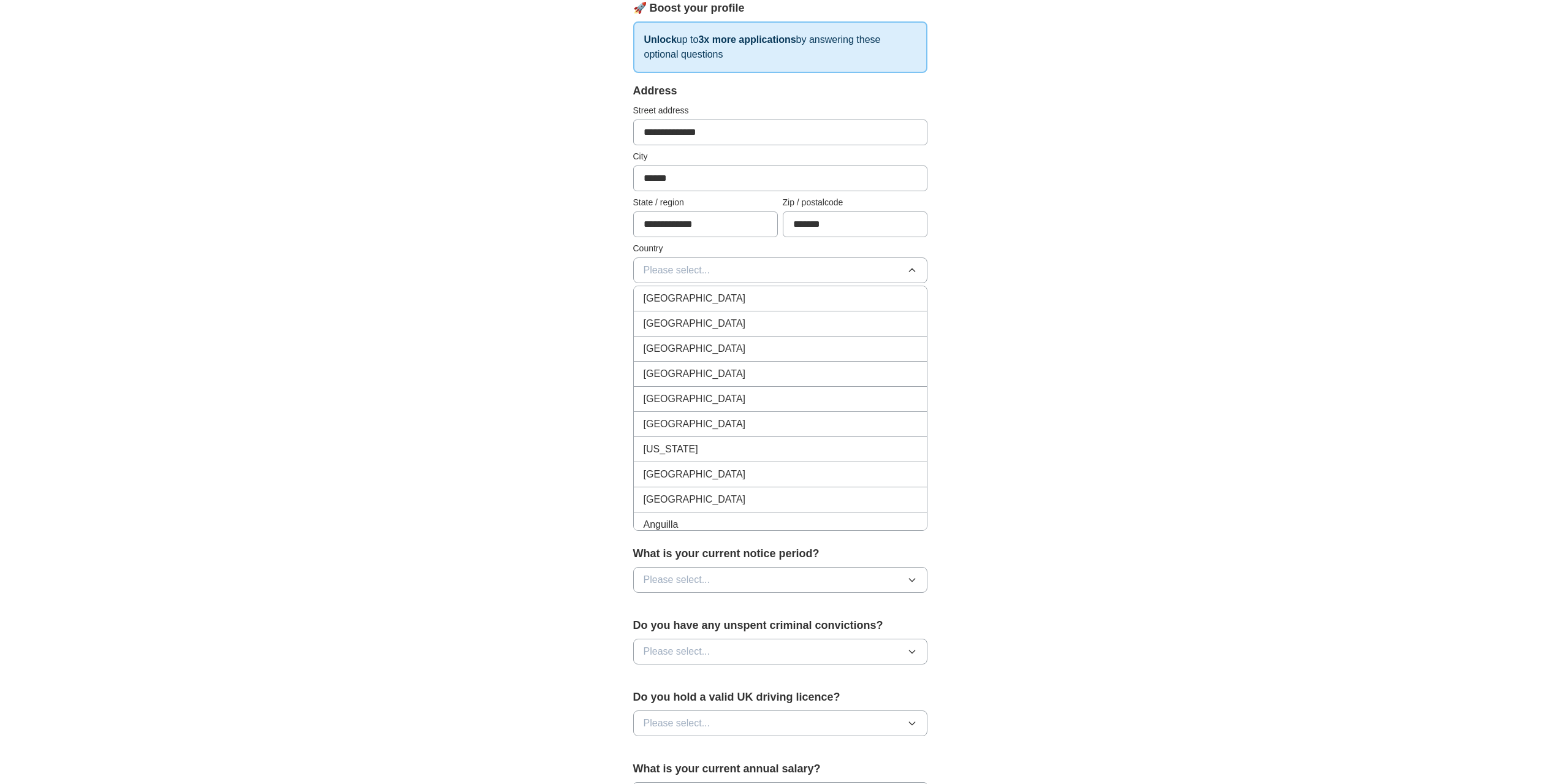
click at [678, 295] on span "[GEOGRAPHIC_DATA]" at bounding box center [695, 299] width 102 height 15
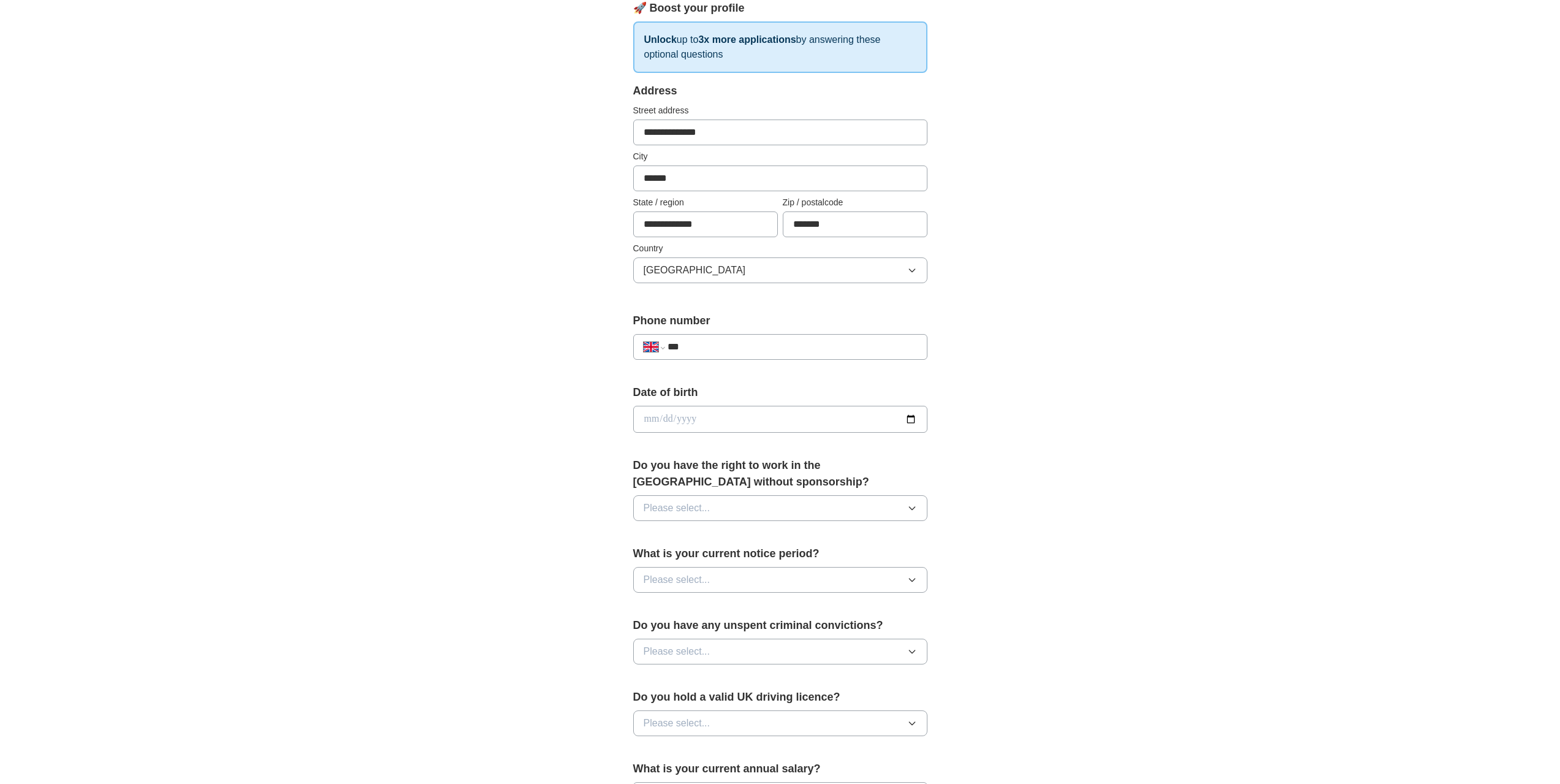
click at [676, 350] on input "***" at bounding box center [791, 347] width 248 height 15
type input "**********"
click at [720, 405] on div "Date of birth" at bounding box center [780, 413] width 294 height 59
click at [718, 418] on input "date" at bounding box center [780, 419] width 294 height 27
click at [717, 418] on input "date" at bounding box center [780, 419] width 294 height 27
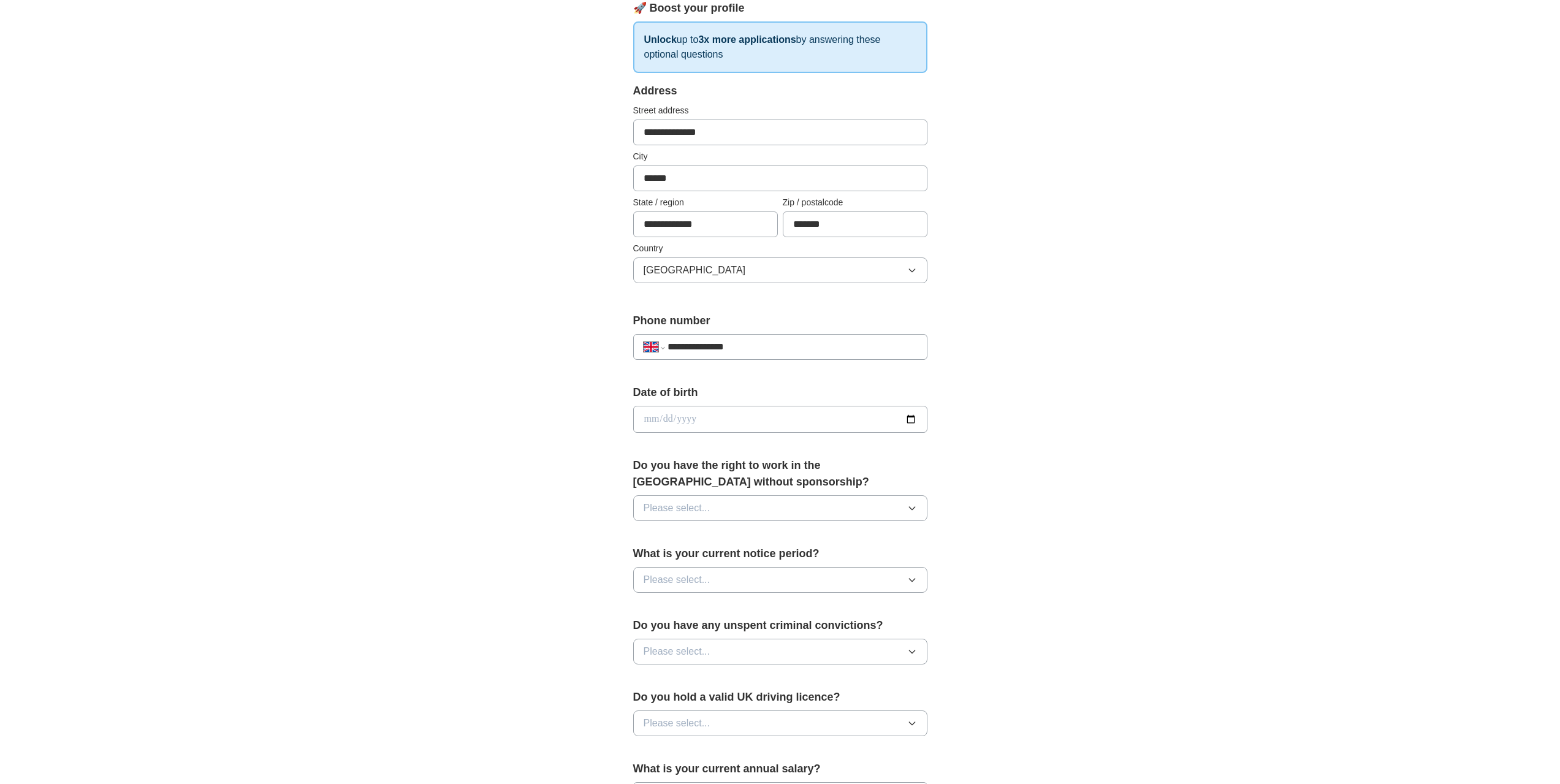
click at [716, 424] on input "date" at bounding box center [780, 419] width 294 height 27
click at [785, 421] on input "date" at bounding box center [780, 419] width 294 height 27
click at [906, 423] on input "date" at bounding box center [780, 419] width 294 height 27
type input "**********"
click at [707, 509] on span "Please select..." at bounding box center [677, 508] width 67 height 15
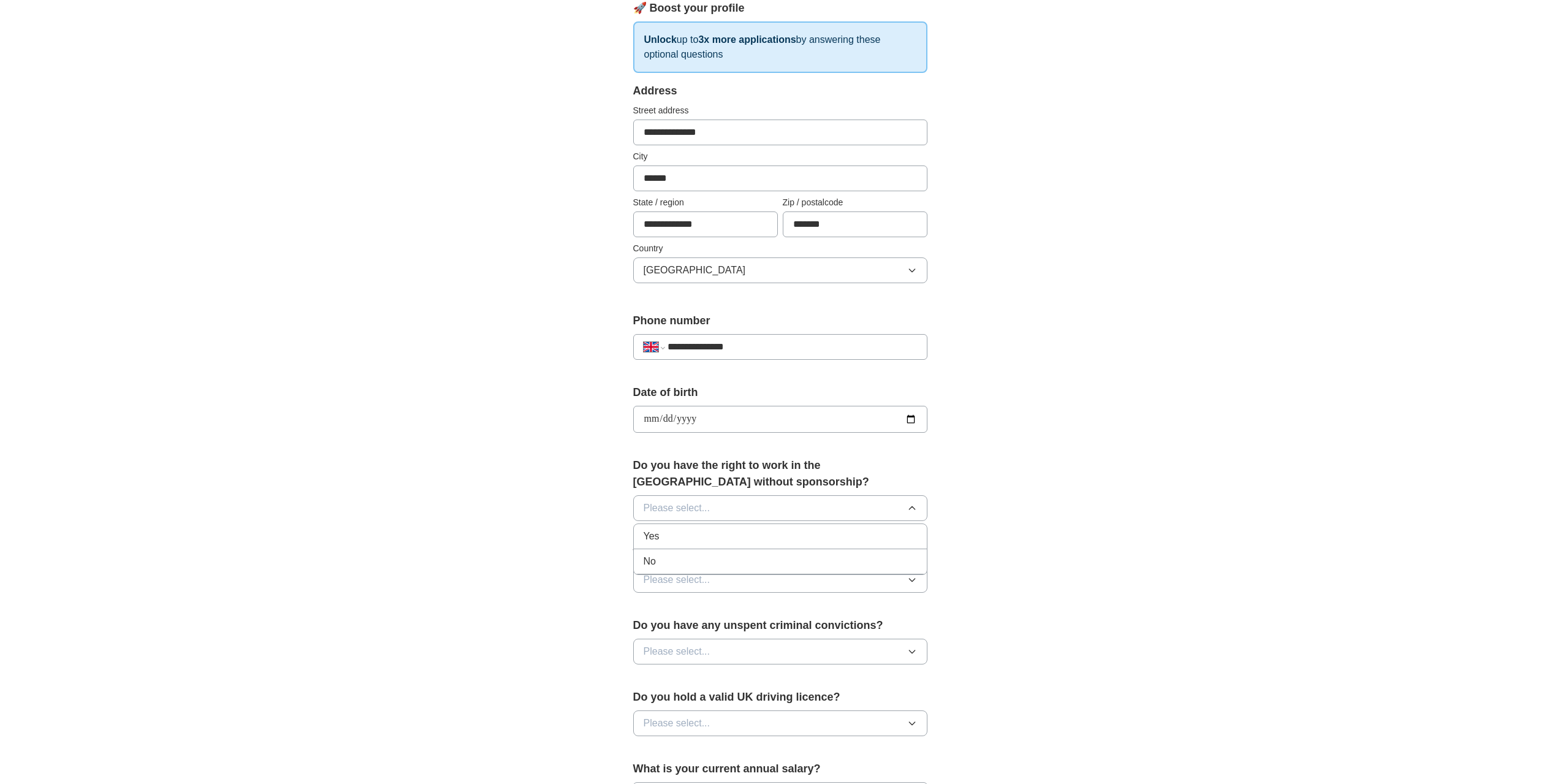
click at [701, 534] on div "Yes" at bounding box center [780, 537] width 273 height 15
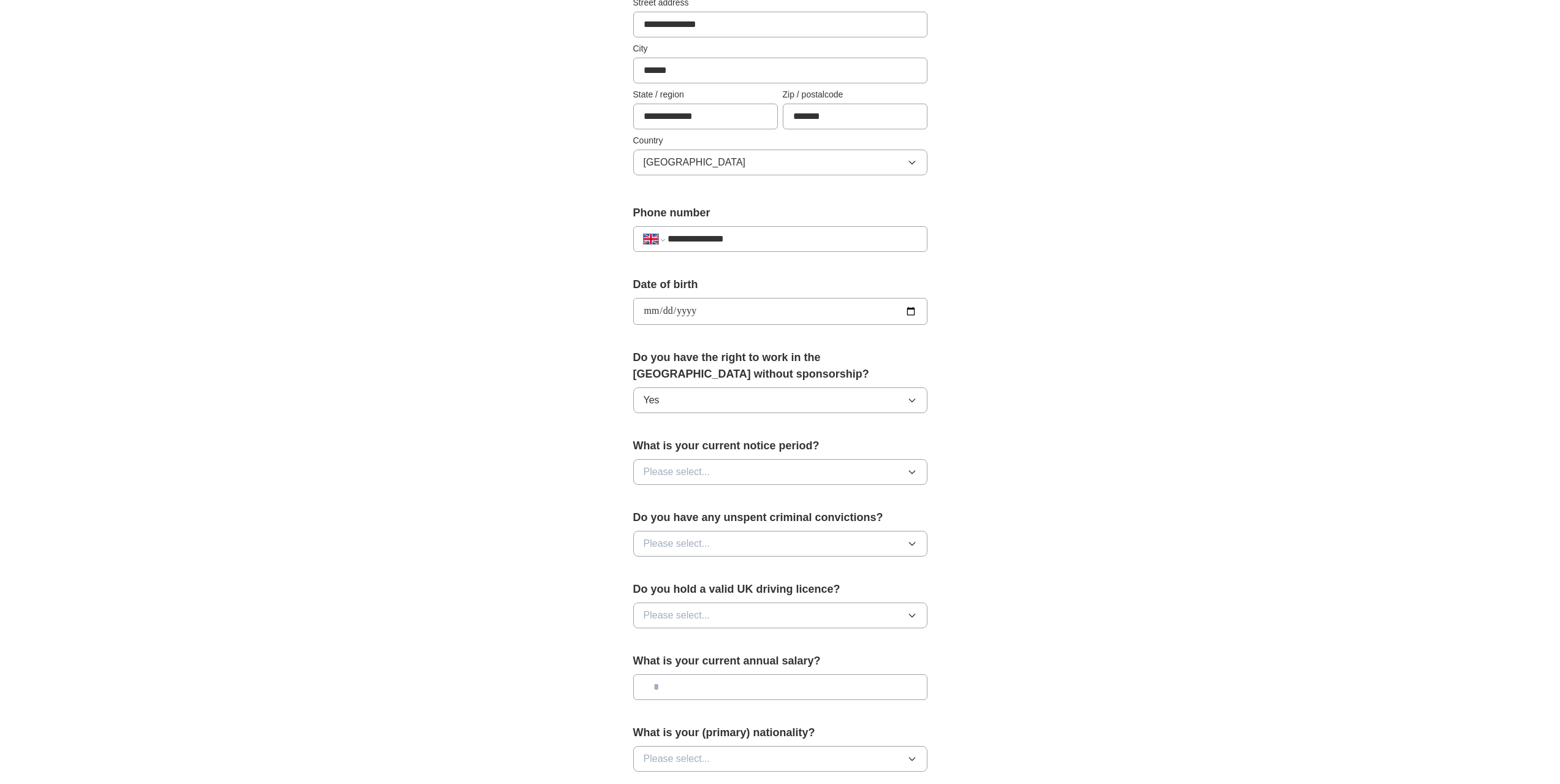
scroll to position [306, 0]
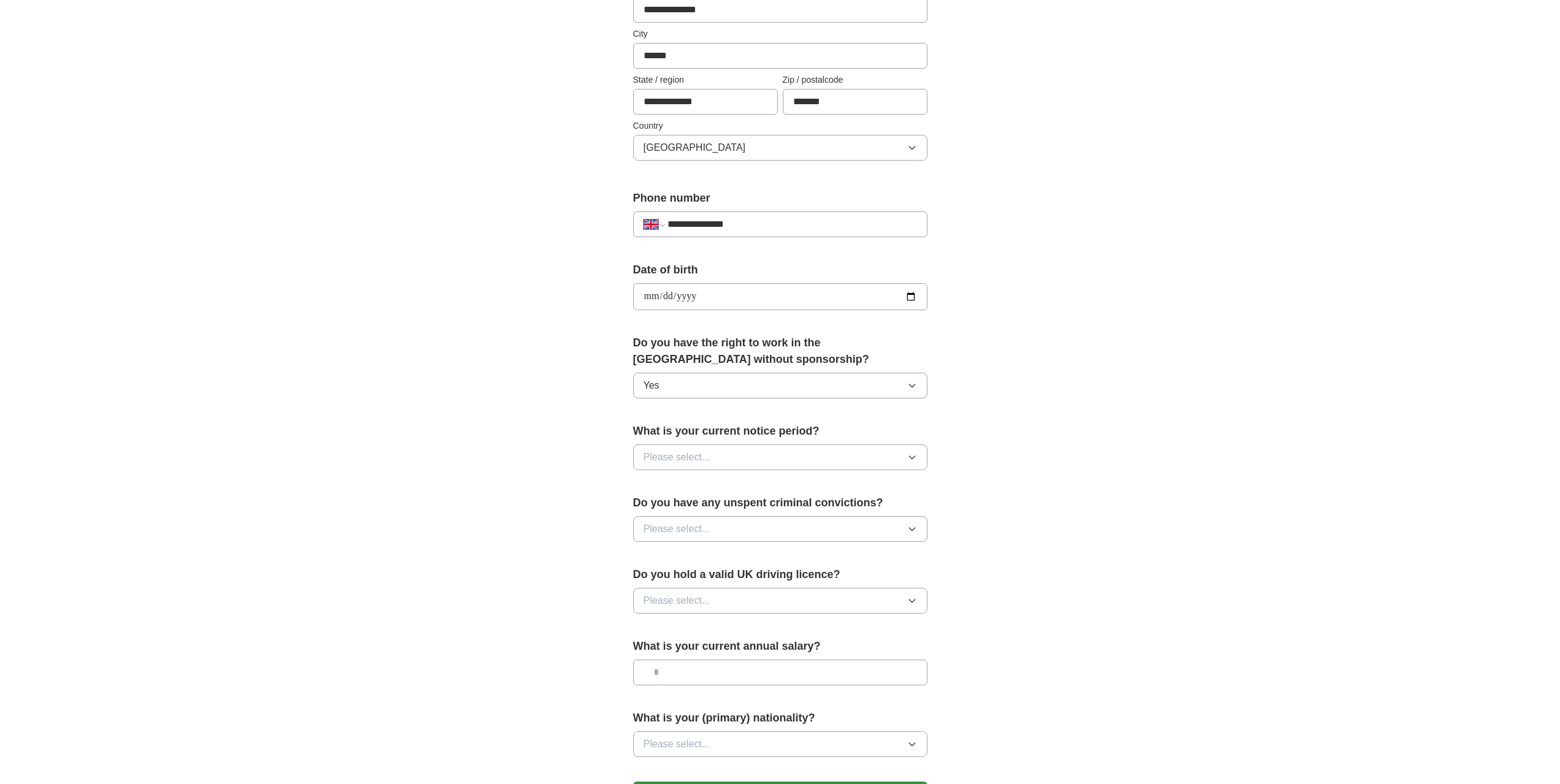
click at [701, 458] on span "Please select..." at bounding box center [677, 458] width 67 height 15
click at [694, 484] on div "None" at bounding box center [780, 485] width 273 height 15
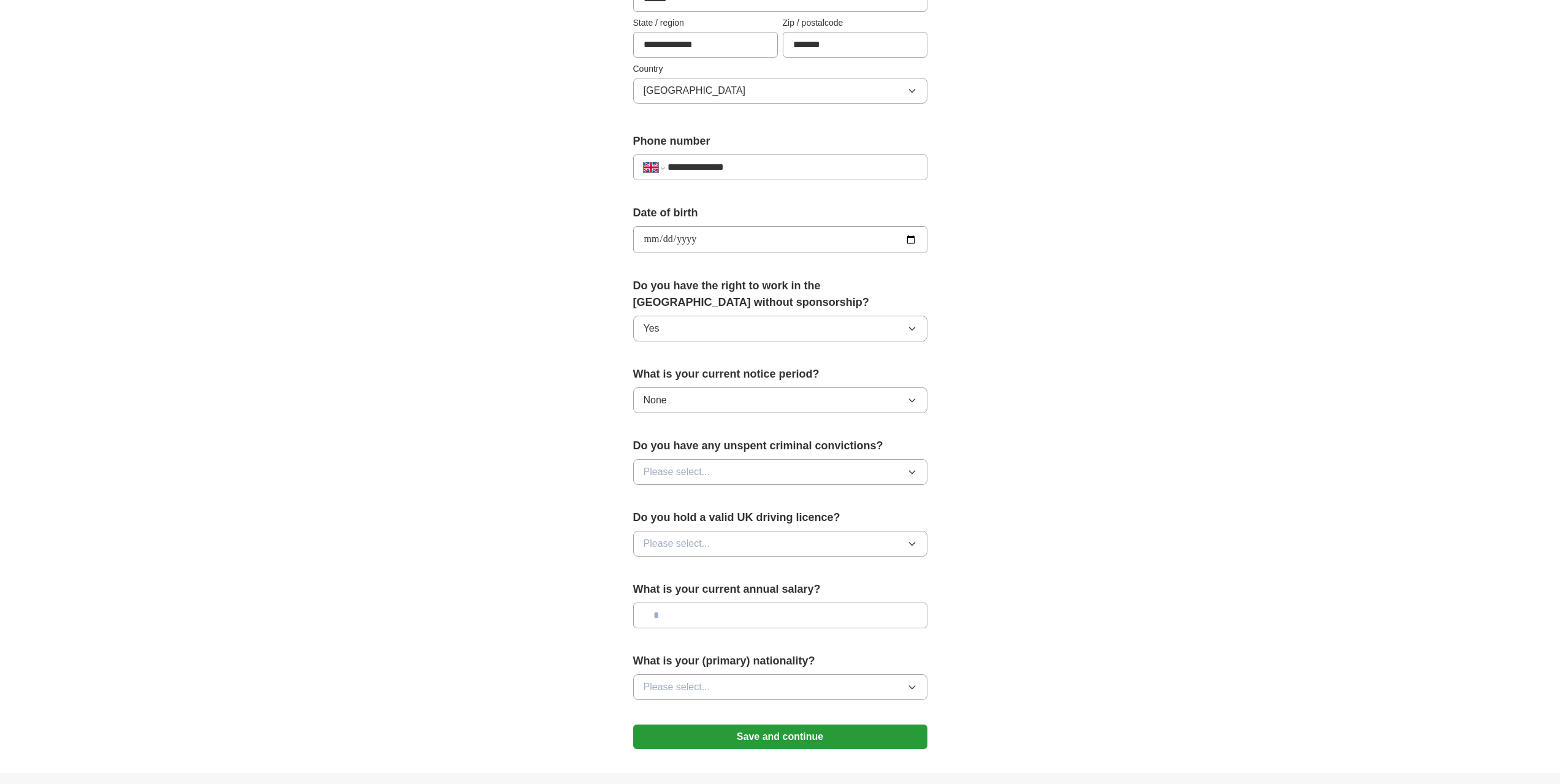
scroll to position [367, 0]
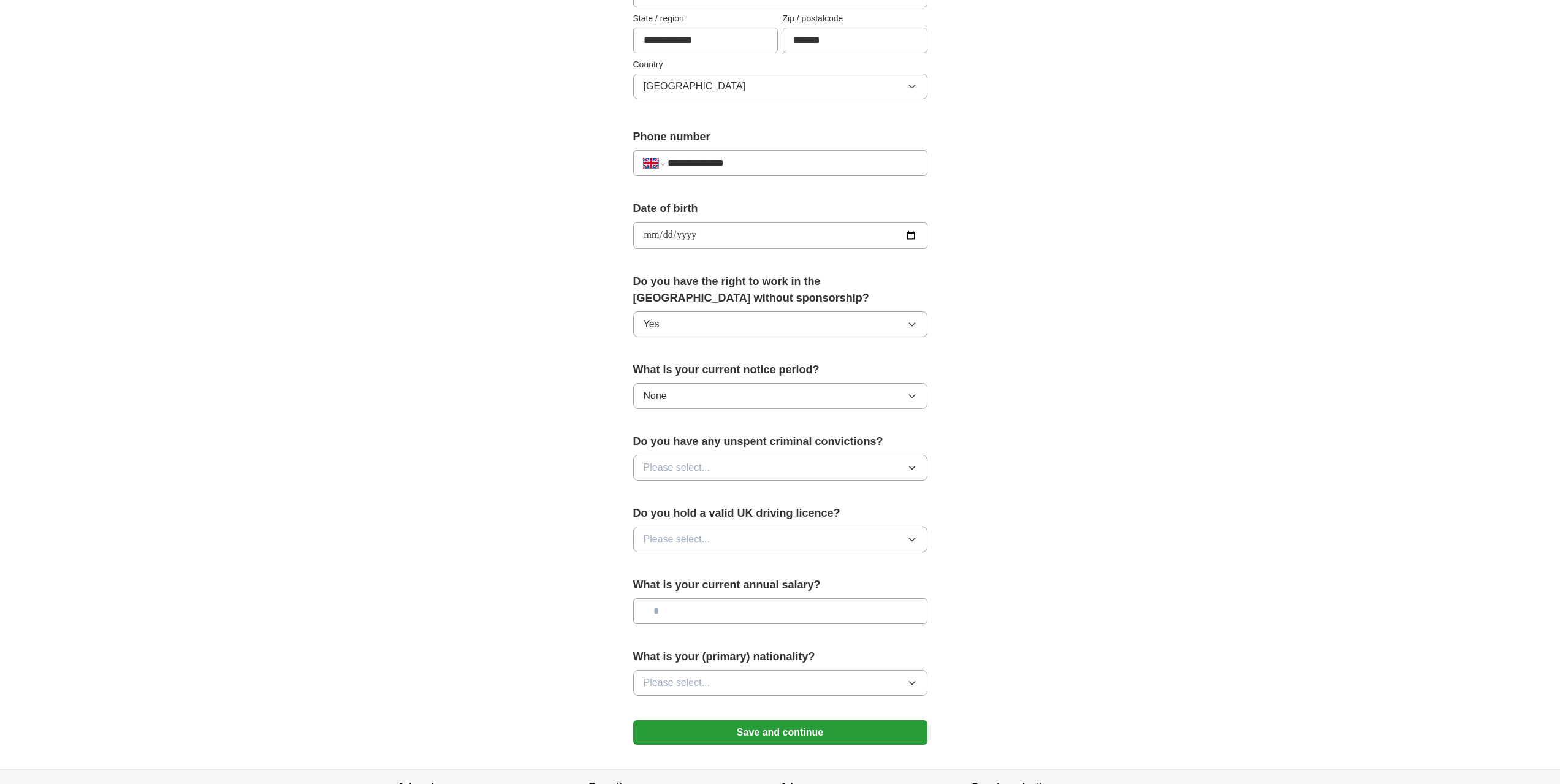
click at [696, 465] on span "Please select..." at bounding box center [677, 468] width 67 height 15
click at [690, 518] on div "No" at bounding box center [780, 521] width 273 height 15
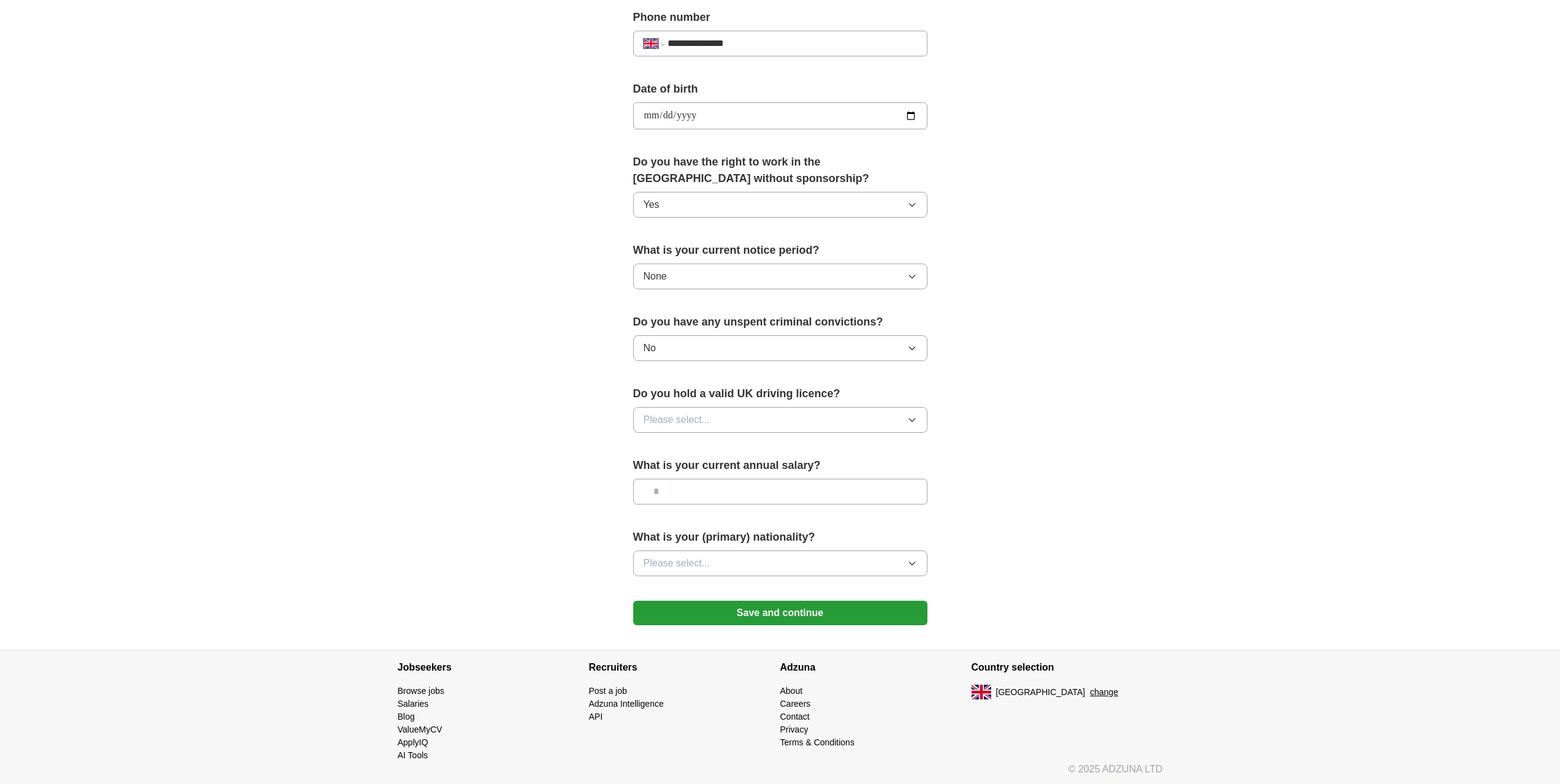
scroll to position [489, 0]
click at [692, 427] on button "Please select..." at bounding box center [780, 418] width 294 height 26
click at [688, 447] on div "Yes" at bounding box center [780, 445] width 273 height 15
click at [687, 490] on input "text" at bounding box center [780, 489] width 294 height 26
type input "**"
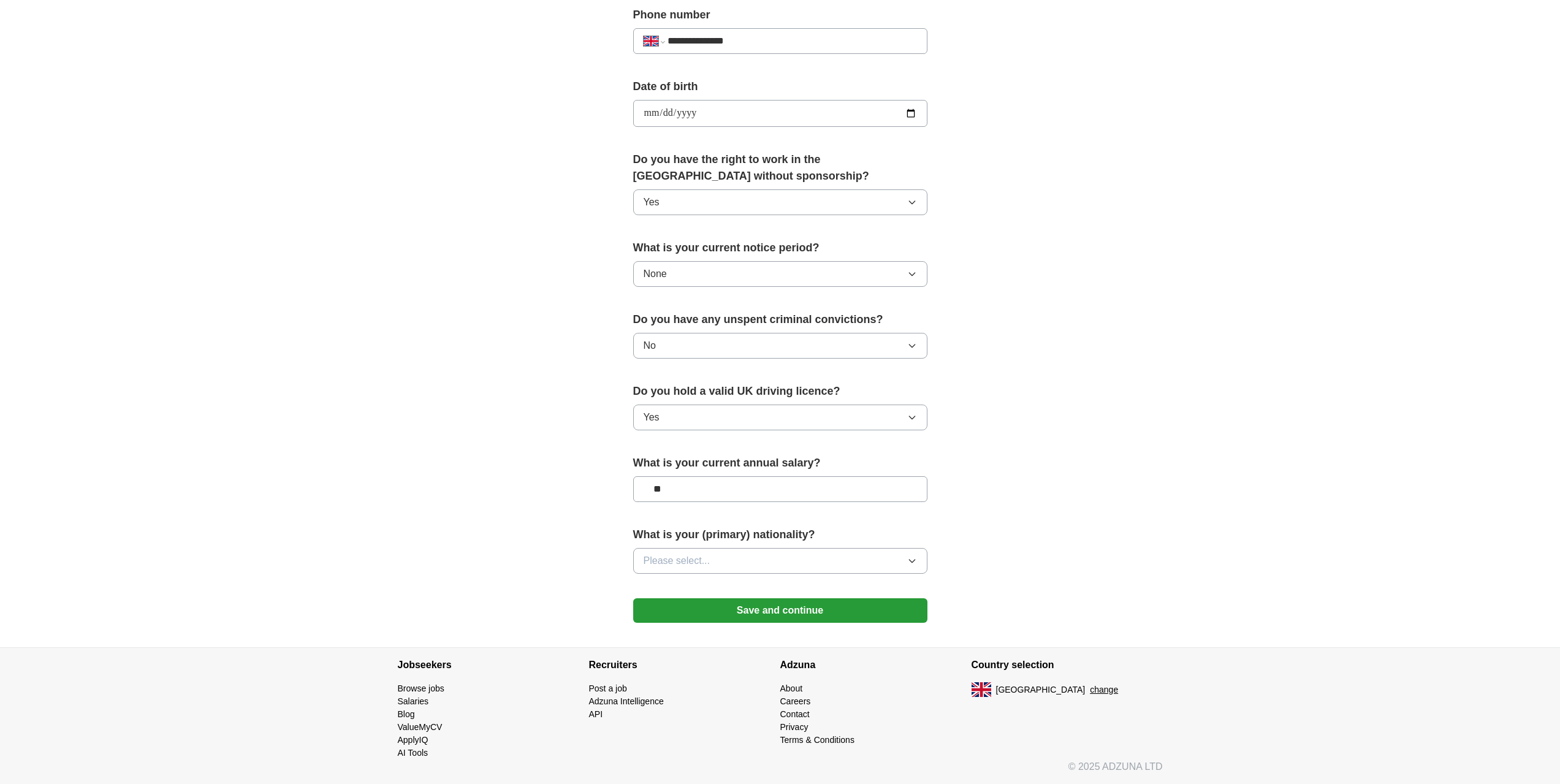
click at [695, 551] on button "Please select..." at bounding box center [780, 561] width 294 height 26
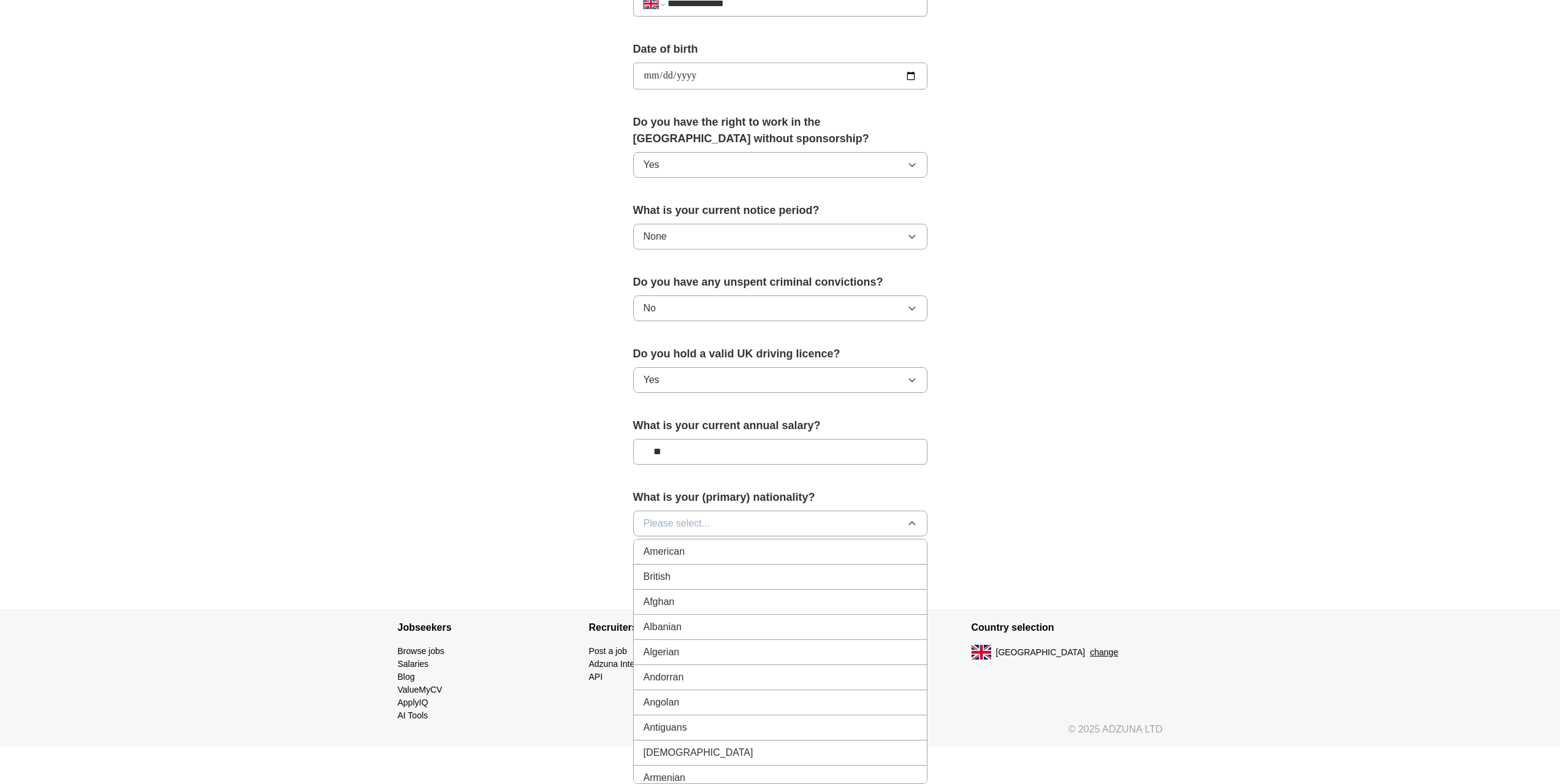
click at [662, 572] on span "British" at bounding box center [657, 577] width 27 height 15
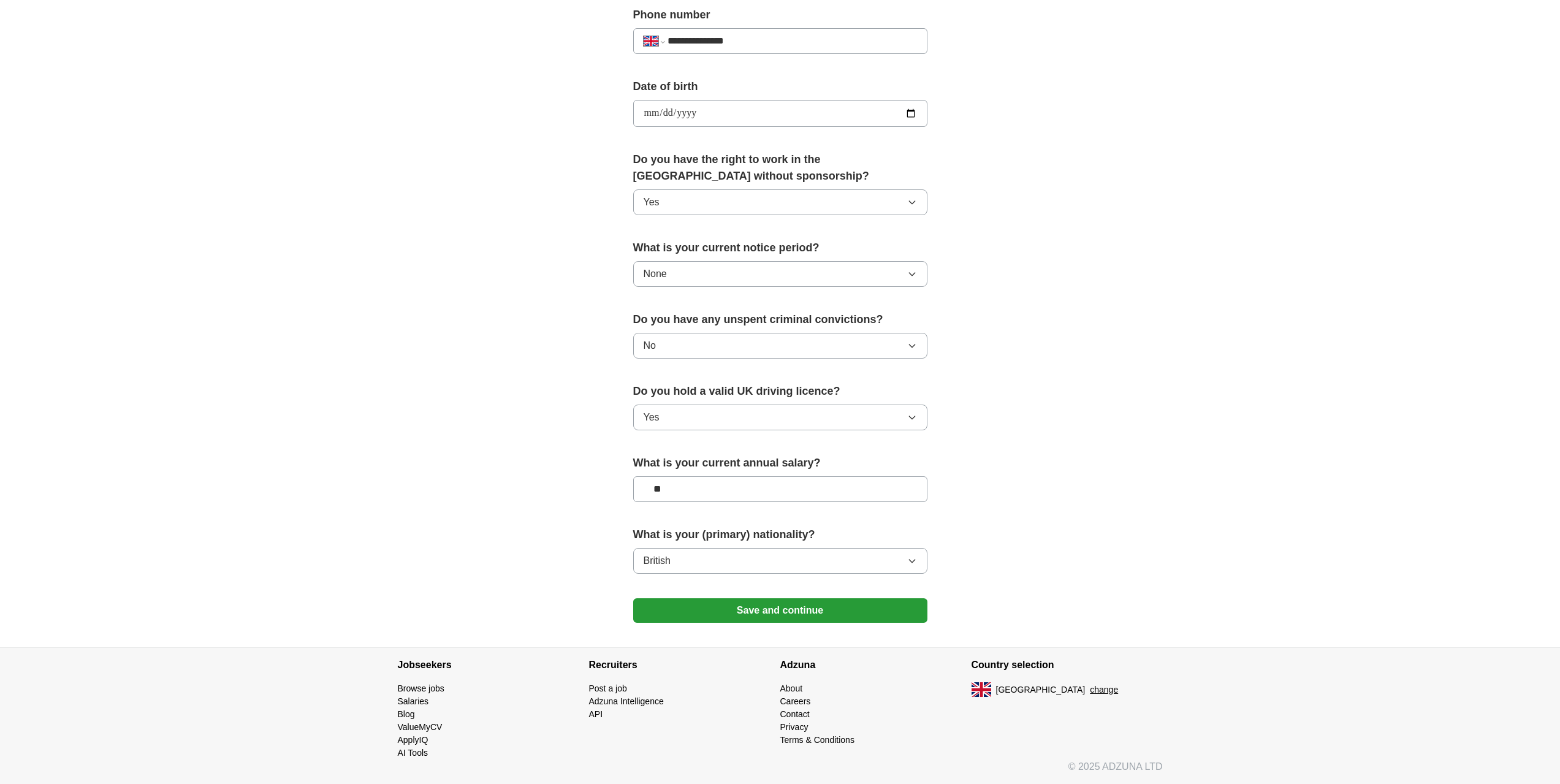
click at [694, 600] on button "Save and continue" at bounding box center [780, 610] width 294 height 24
